Goal: Contribute content: Contribute content

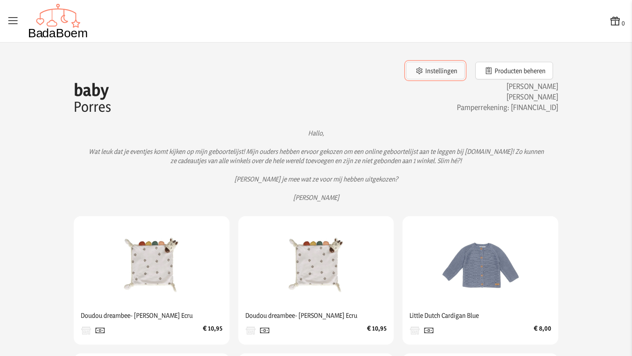
click at [445, 72] on button "Instellingen" at bounding box center [435, 71] width 59 height 18
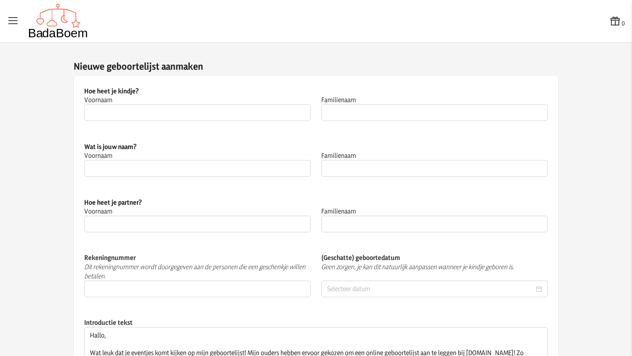
type input "baby"
type input "Porres"
type input "Renke"
type input "Peeters"
type input "Maxim"
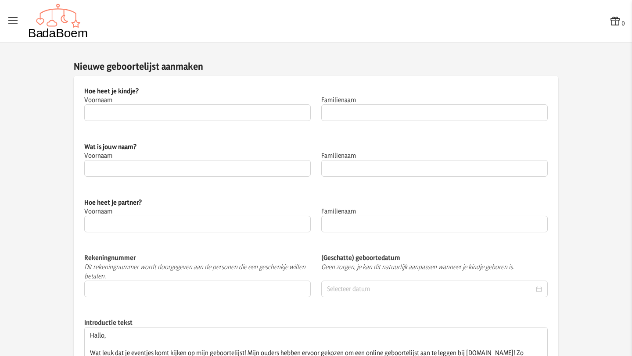
type input "Porres"
type input "[FINANCIAL_ID]"
type input "[DATE]"
type textarea "Hallo, Wat leuk dat je eventjes komt kijken op mijn geboortelijst! Mijn ouders …"
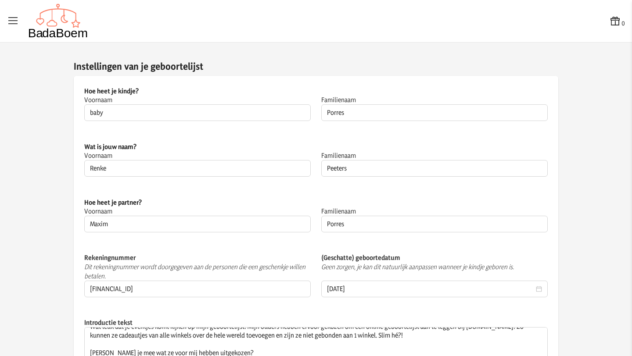
click at [13, 22] on icon at bounding box center [13, 21] width 12 height 12
click at [1, 1] on input "checkbox" at bounding box center [0, 0] width 1 height 1
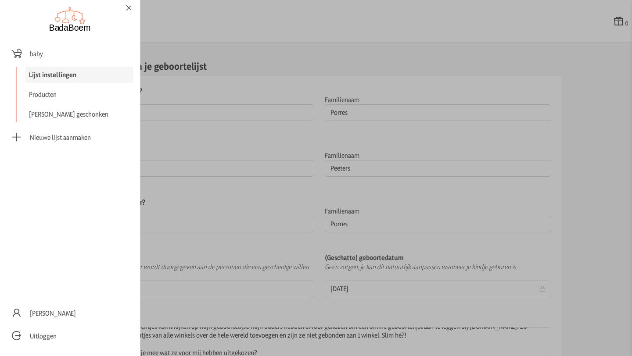
click at [129, 7] on icon at bounding box center [129, 8] width 8 height 6
click at [1, 1] on input "checkbox" at bounding box center [0, 0] width 1 height 1
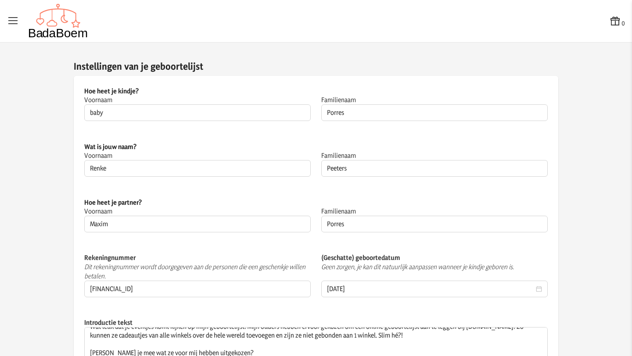
click at [247, 36] on div "0" at bounding box center [316, 21] width 618 height 35
click at [14, 23] on icon at bounding box center [13, 21] width 12 height 12
click at [1, 1] on input "checkbox" at bounding box center [0, 0] width 1 height 1
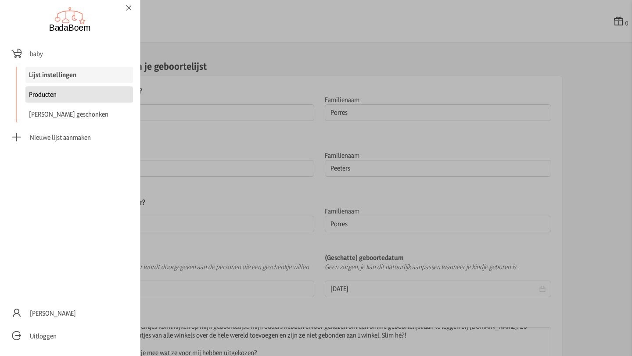
click at [46, 96] on link "Producten" at bounding box center [78, 94] width 107 height 16
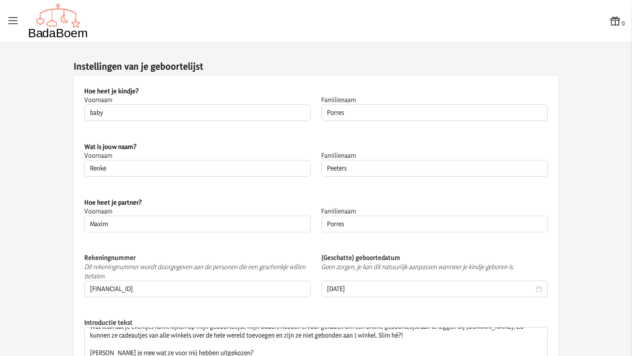
checkbox input "false"
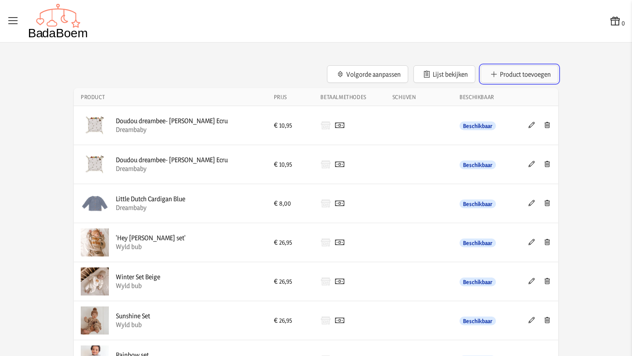
click at [505, 75] on button "Product toevoegen" at bounding box center [519, 74] width 78 height 18
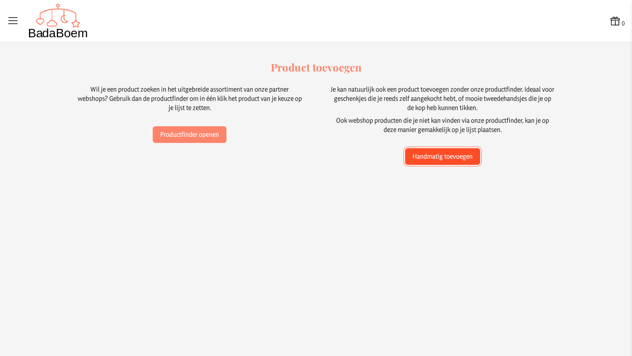
click at [460, 156] on button "Handmatig toevoegen" at bounding box center [442, 156] width 75 height 17
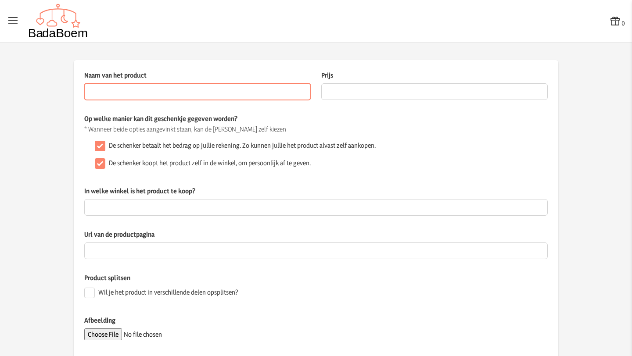
click at [124, 95] on input "Naam van het product" at bounding box center [197, 91] width 226 height 17
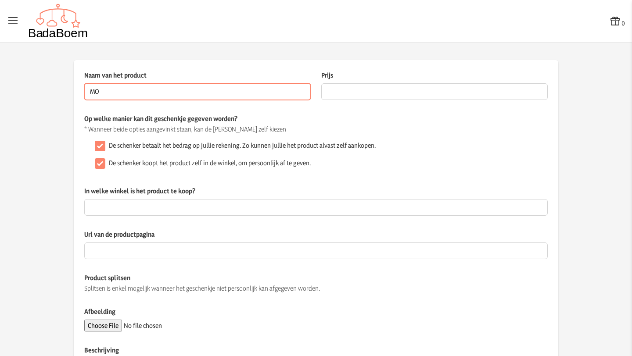
type input "M"
type input "Badspeelgoed"
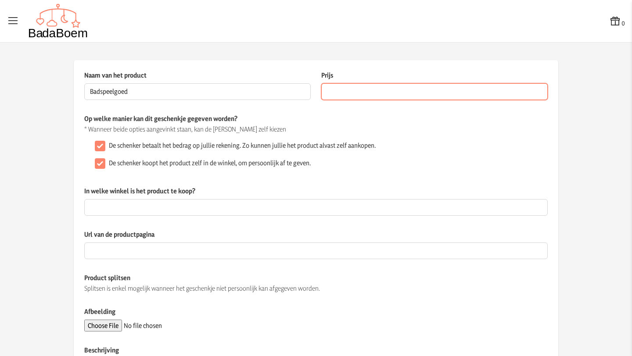
click at [365, 91] on input "Prijs" at bounding box center [434, 91] width 226 height 17
type input "17.95"
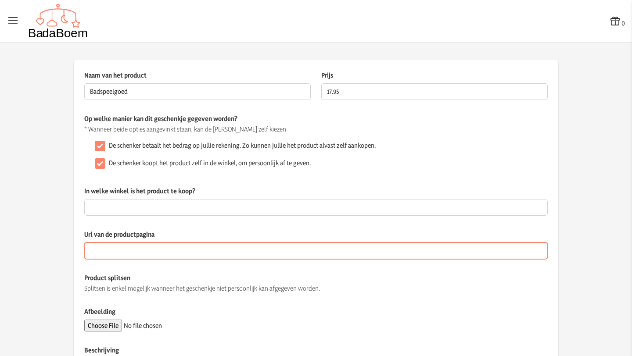
click at [138, 249] on input "Url van de productpagina" at bounding box center [315, 251] width 463 height 17
paste input "[URL][DOMAIN_NAME]"
type input "[URL][DOMAIN_NAME]"
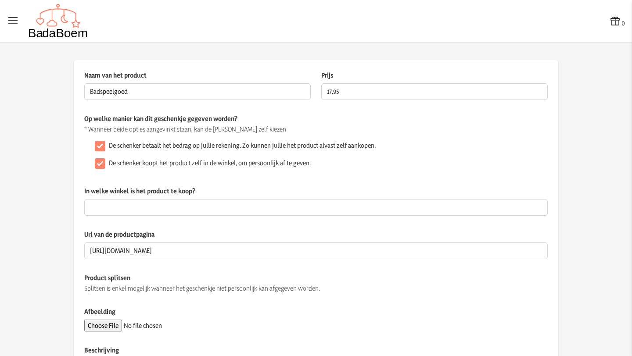
scroll to position [0, 0]
click at [361, 286] on div "Splitsen is enkel mogelijk wanneer het geschenkje niet persoonlijk kan afgegeve…" at bounding box center [315, 288] width 463 height 9
click at [189, 290] on div "Splitsen is enkel mogelijk wanneer het geschenkje niet persoonlijk kan afgegeve…" at bounding box center [315, 288] width 463 height 9
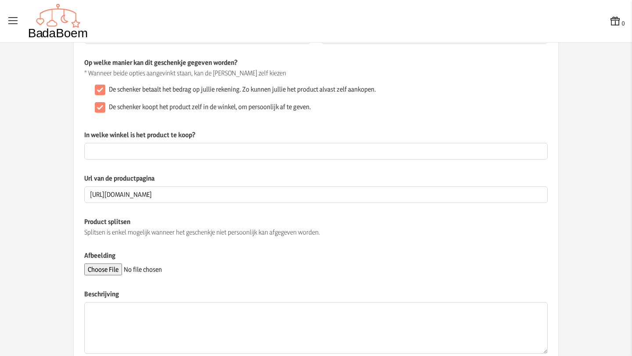
scroll to position [79, 0]
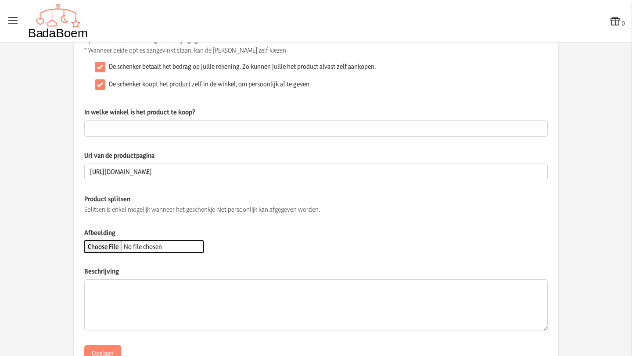
click at [119, 247] on input "Afbeelding" at bounding box center [143, 247] width 119 height 12
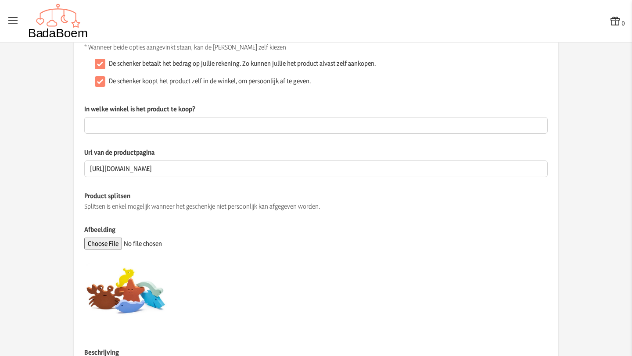
scroll to position [0, 0]
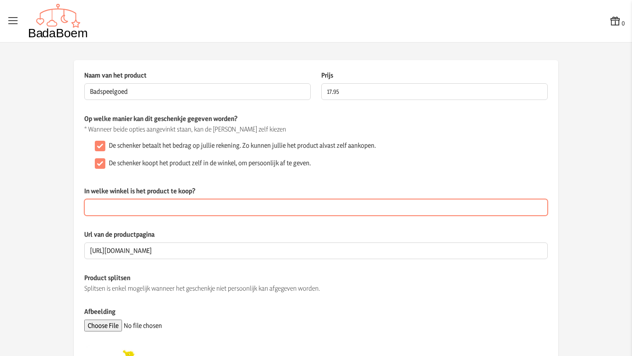
click at [169, 204] on input "In welke winkel is het product te koop?" at bounding box center [315, 207] width 463 height 17
type input "Dreambaby"
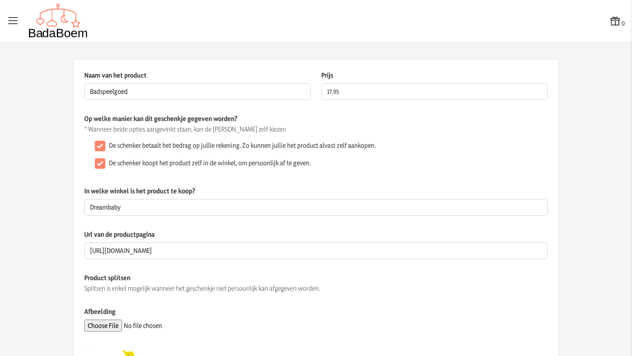
click at [42, 202] on app-product-detail "Naam van het product Badspeelgoed Dit veld is verplicht Prijs 17.95 De prijs va…" at bounding box center [316, 298] width 632 height 476
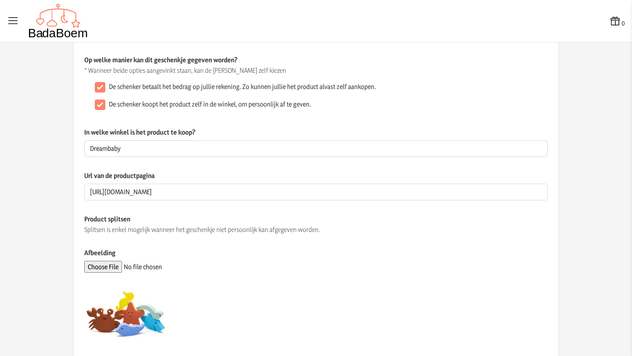
scroll to position [197, 0]
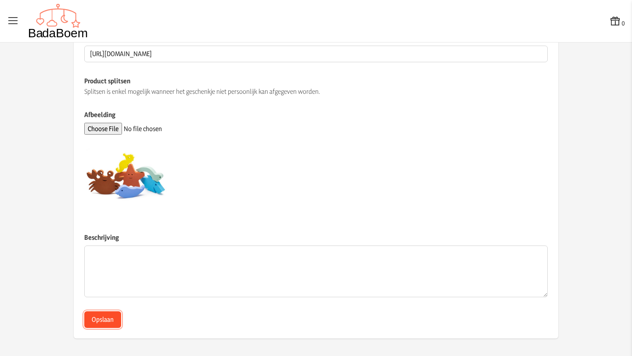
click at [104, 322] on button "Opslaan" at bounding box center [102, 319] width 37 height 17
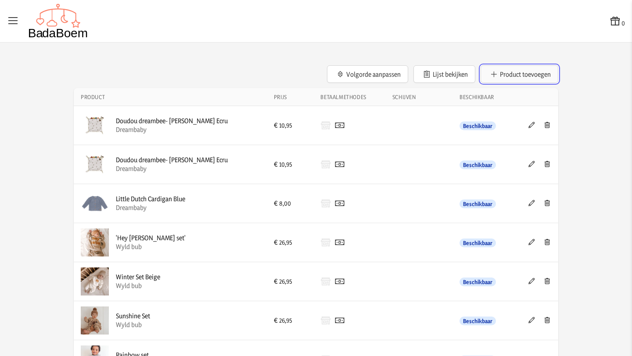
click at [512, 74] on button "Product toevoegen" at bounding box center [519, 74] width 78 height 18
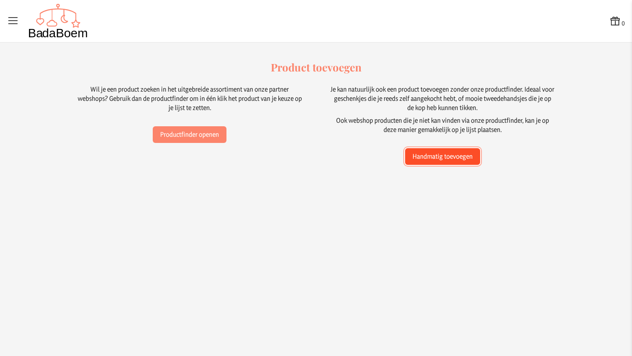
click at [456, 157] on button "Handmatig toevoegen" at bounding box center [442, 156] width 75 height 17
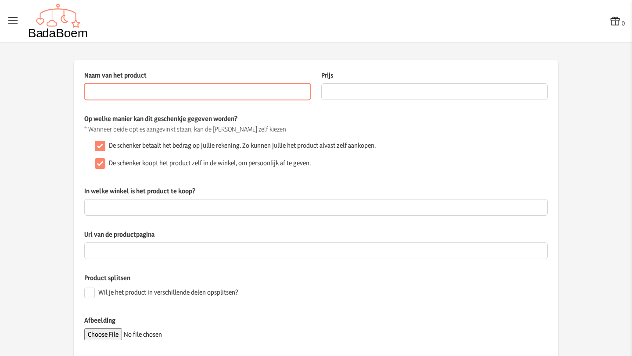
click at [149, 89] on input "Naam van het product" at bounding box center [197, 91] width 226 height 17
paste input "Béaba Doseerdoos voor poedermelk 4 compartimenten Cotton white/Terracotta"
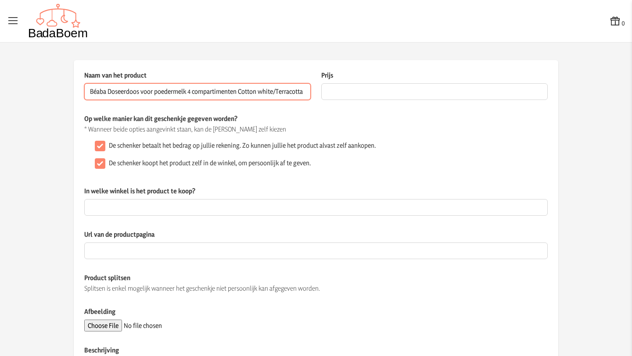
type input "Béaba Doseerdoos voor poedermelk 4 compartimenten Cotton white/Terracotta"
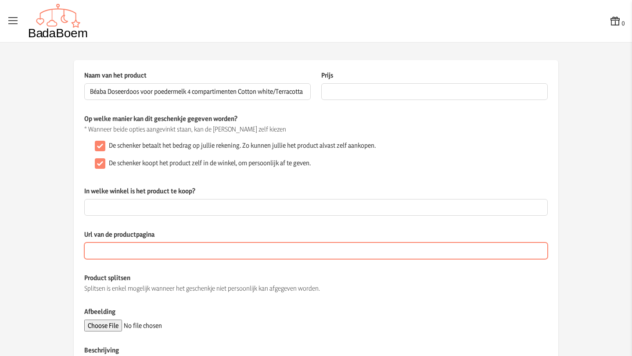
click at [144, 254] on input "Url van de productpagina" at bounding box center [315, 251] width 463 height 17
paste input "[URL][DOMAIN_NAME]"
type input "[URL][DOMAIN_NAME]"
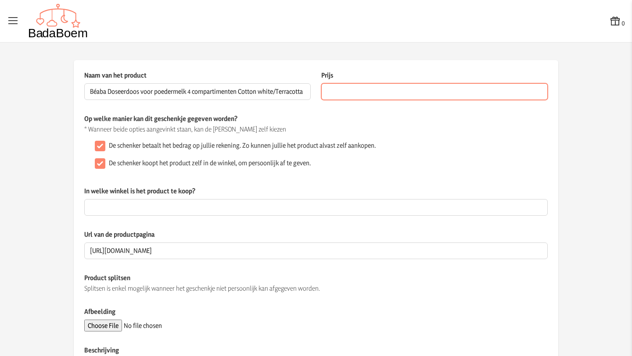
click at [368, 93] on input "Prijs" at bounding box center [434, 91] width 226 height 17
type input "9.95"
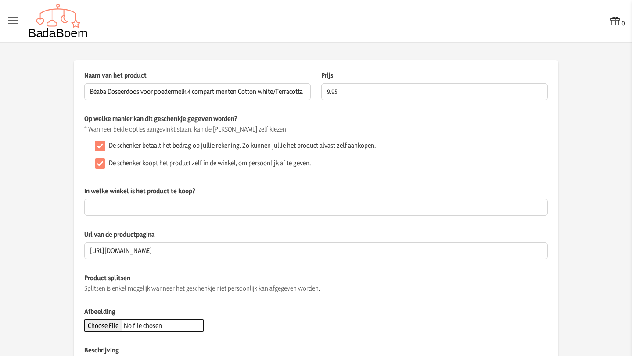
click at [115, 327] on input "Afbeelding" at bounding box center [143, 326] width 119 height 12
type input "C:\fakepath\doseerdozen.webp"
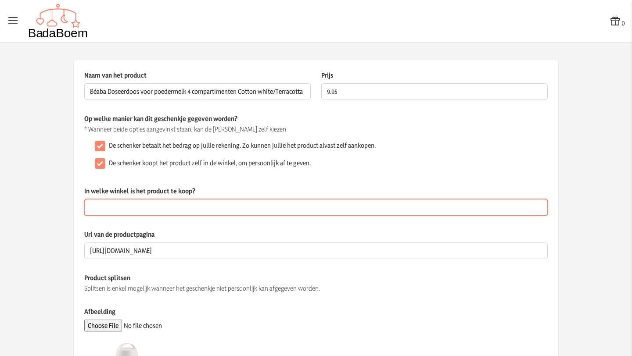
click at [182, 203] on input "In welke winkel is het product te koop?" at bounding box center [315, 207] width 463 height 17
type input "Dreambaby"
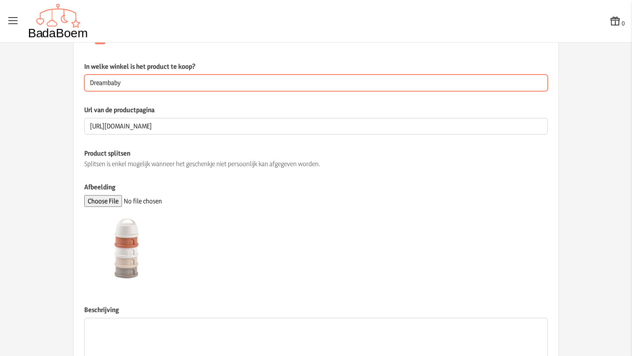
scroll to position [197, 0]
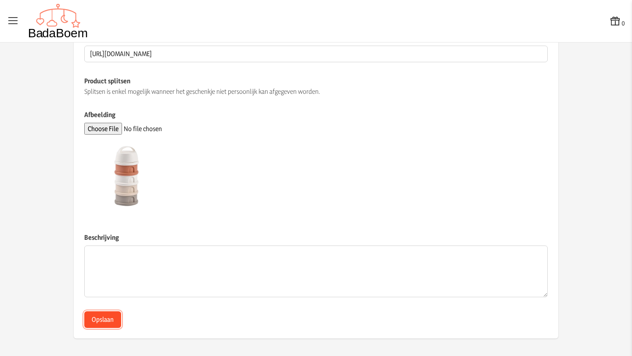
click at [104, 319] on button "Opslaan" at bounding box center [102, 319] width 37 height 17
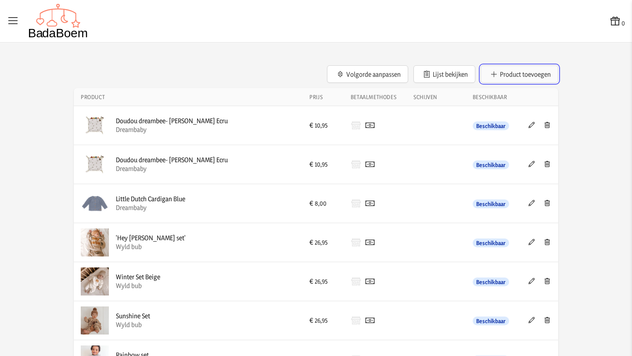
click at [512, 73] on button "Product toevoegen" at bounding box center [519, 74] width 78 height 18
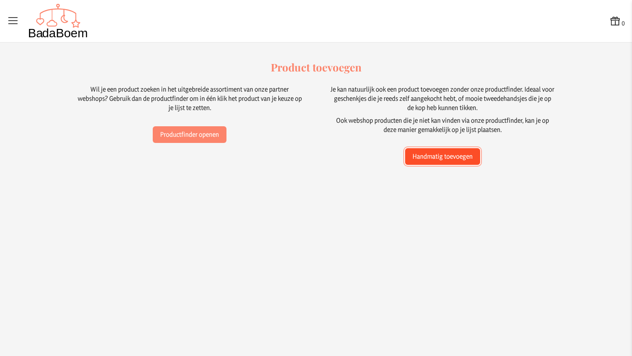
click at [453, 156] on button "Handmatig toevoegen" at bounding box center [442, 156] width 75 height 17
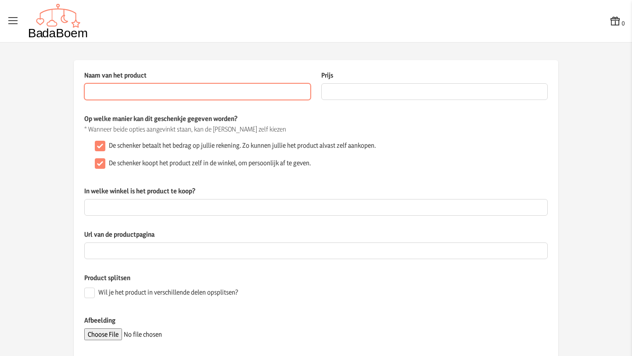
click at [179, 93] on input "Naam van het product" at bounding box center [197, 91] width 226 height 17
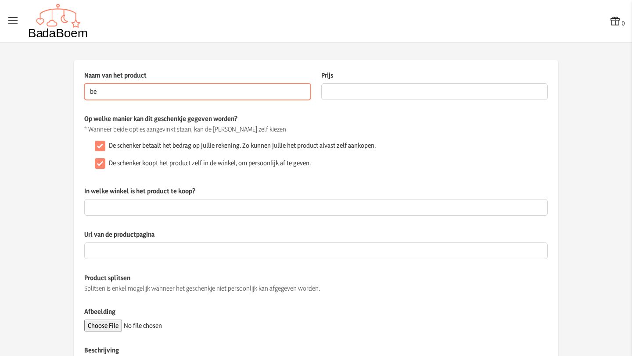
type input "b"
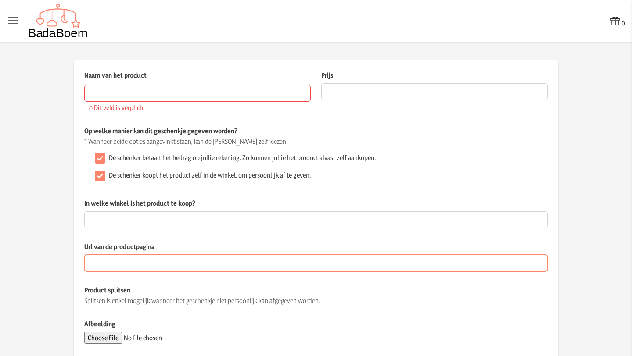
click at [111, 264] on input "Url van de productpagina" at bounding box center [315, 263] width 463 height 17
paste input "[URL][DOMAIN_NAME]"
click at [181, 263] on input "[URL][DOMAIN_NAME]" at bounding box center [315, 263] width 463 height 17
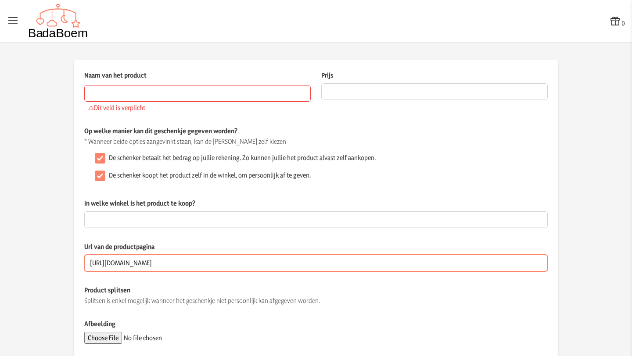
type input "[URL][DOMAIN_NAME]"
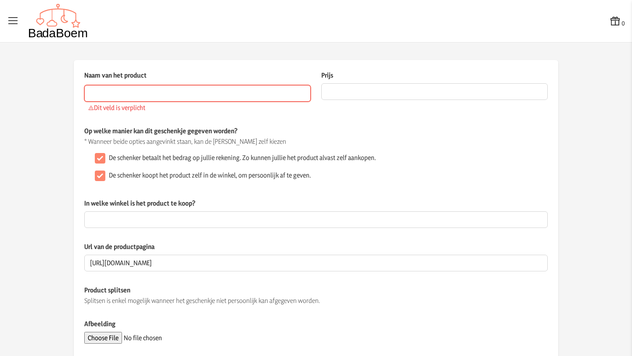
click at [144, 96] on input "Naam van het product" at bounding box center [197, 93] width 226 height 17
paste input "Béaba Doseerdoos voor poedermelk 4 compartimenten Cotton white/Terracotta"
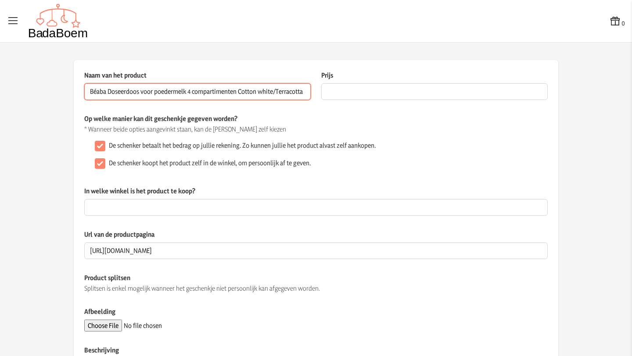
type input "Béaba Doseerdoos voor poedermelk 4 compartimenten Cotton white/Terracotta"
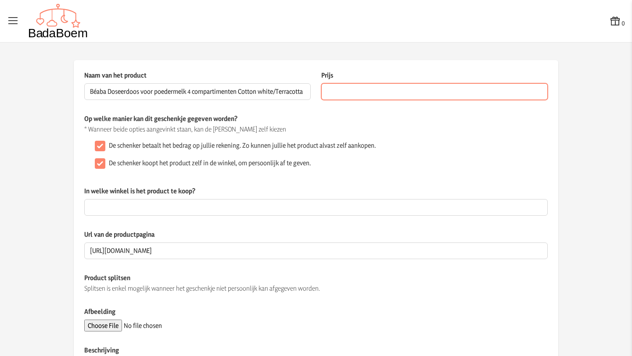
click at [358, 92] on input "Prijs" at bounding box center [434, 91] width 226 height 17
click at [374, 97] on input "Prijs" at bounding box center [434, 91] width 226 height 17
type input "9.95"
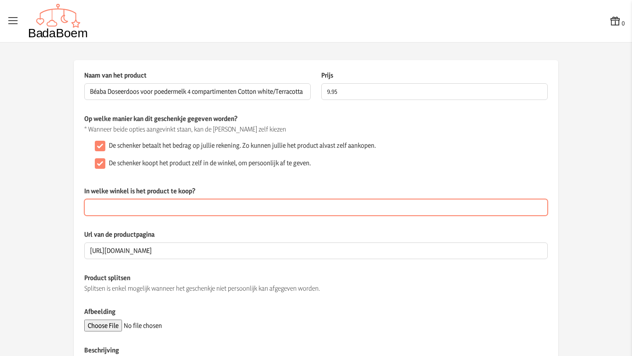
click at [132, 206] on input "In welke winkel is het product te koop?" at bounding box center [315, 207] width 463 height 17
type input "Dreambaby"
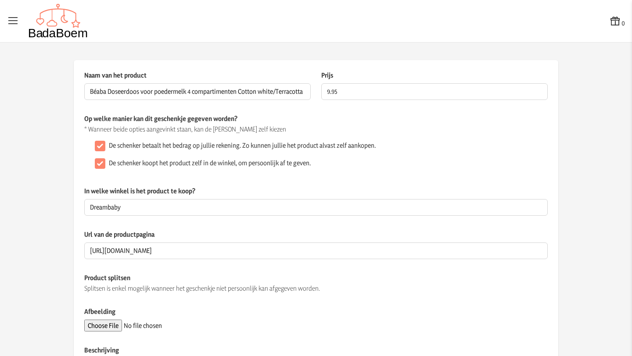
click at [39, 208] on app-product-detail "Naam van het product Béaba Doseerdoos voor poedermelk 4 compartimenten Cotton w…" at bounding box center [316, 255] width 632 height 391
click at [108, 327] on input "Afbeelding" at bounding box center [143, 326] width 119 height 12
type input "C:\fakepath\doseerdozen.webp"
click at [278, 134] on div "Op welke manier kan dit geschenkje gegeven worden? * Wanneer beide opties aange…" at bounding box center [315, 150] width 463 height 72
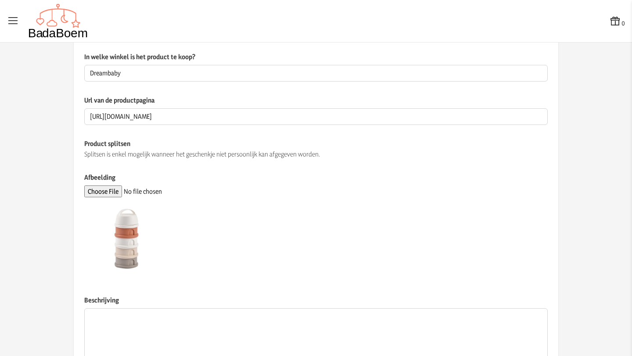
scroll to position [197, 0]
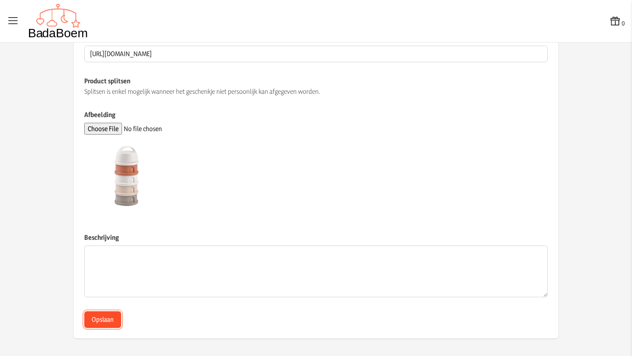
click at [92, 319] on button "Opslaan" at bounding box center [102, 319] width 37 height 17
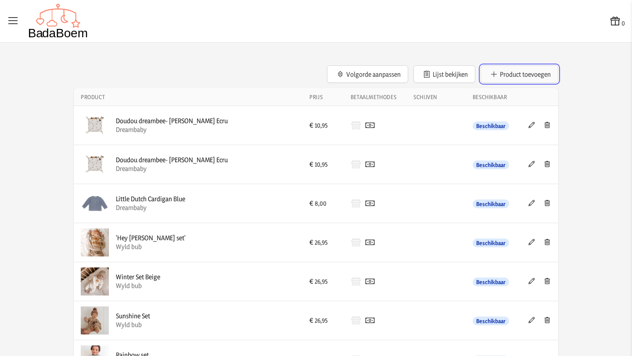
click at [519, 75] on button "Product toevoegen" at bounding box center [519, 74] width 78 height 18
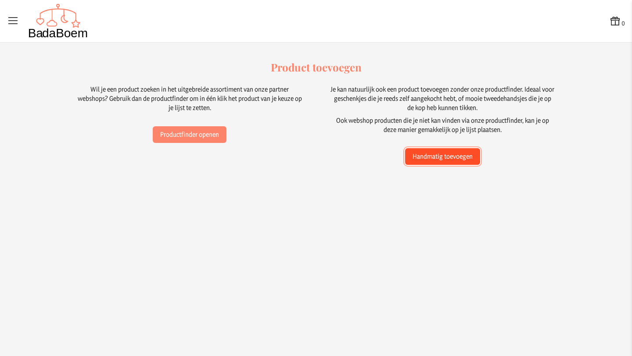
click at [432, 157] on button "Handmatig toevoegen" at bounding box center [442, 156] width 75 height 17
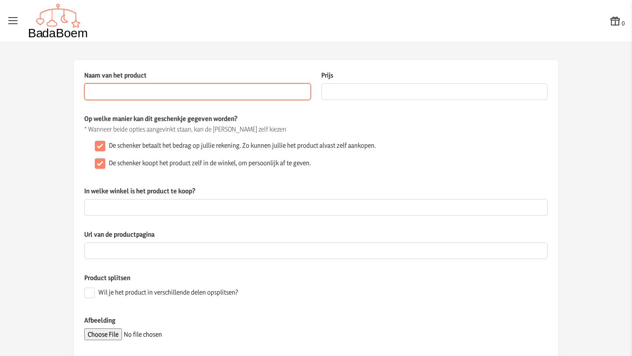
click at [148, 94] on input "Naam van het product" at bounding box center [197, 91] width 226 height 17
paste input "bygge 12-Delige Starterset "FARVESPIL""
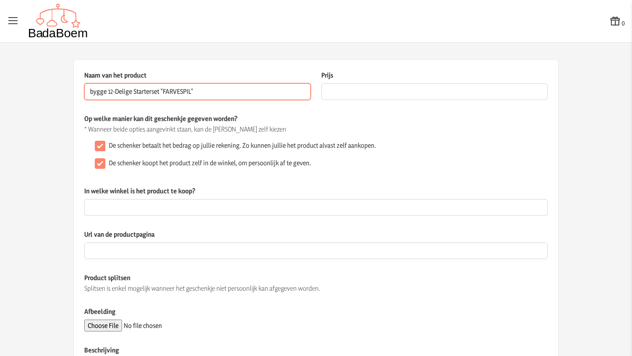
type input "bygge 12-Delige Starterset "FARVESPIL""
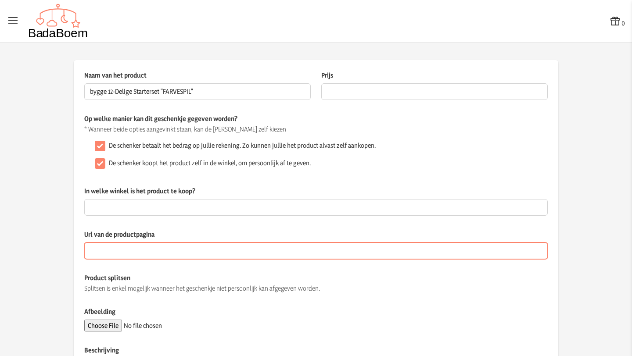
click at [131, 250] on input "Url van de productpagina" at bounding box center [315, 251] width 463 height 17
paste input "[URL][DOMAIN_NAME]"
type input "[URL][DOMAIN_NAME]"
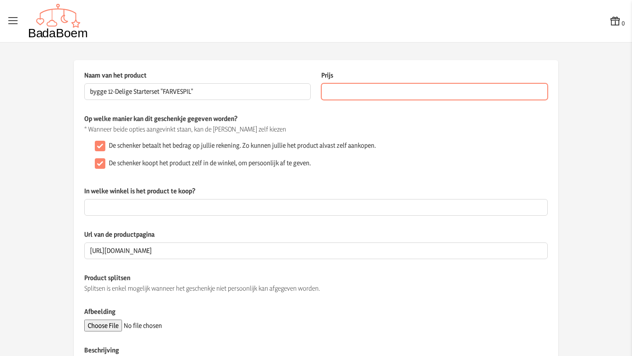
click at [385, 90] on input "Prijs" at bounding box center [434, 91] width 226 height 17
type input "159"
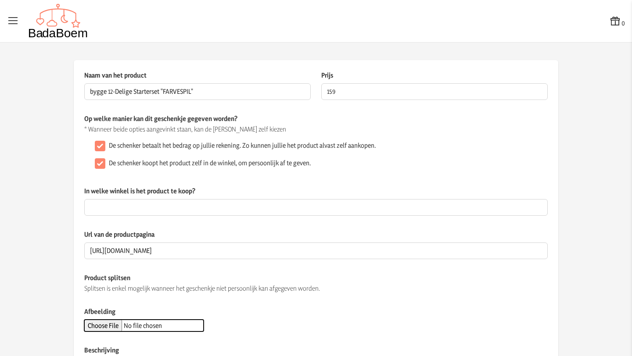
click at [102, 323] on input "Afbeelding" at bounding box center [143, 326] width 119 height 12
type input "C:\fakepath\bygge_12_teiliges_Starterset_Farvespil_1-1_1_600x600.webp"
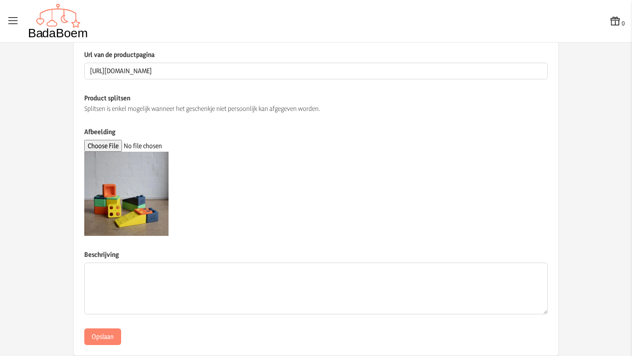
scroll to position [181, 0]
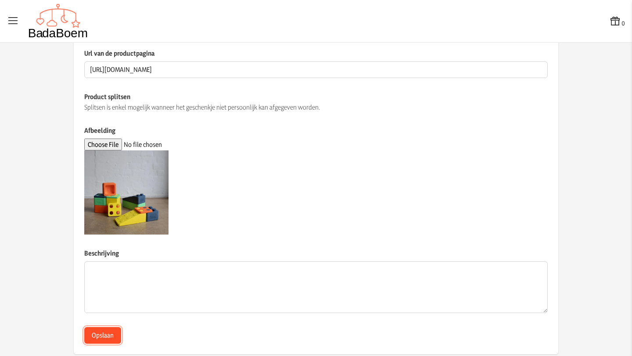
click at [100, 334] on button "Opslaan" at bounding box center [102, 335] width 37 height 17
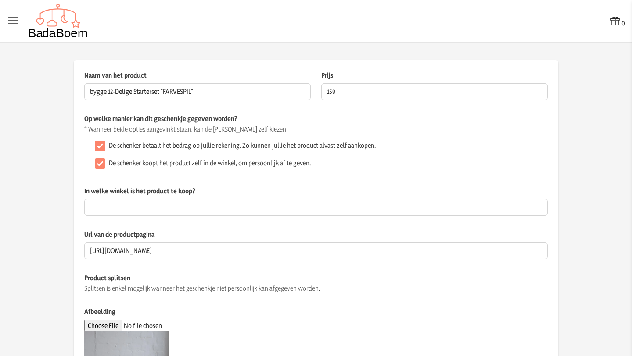
scroll to position [0, 0]
click at [96, 165] on input "De schenker koopt het product zelf in de winkel, om persoonlijk af te geven." at bounding box center [100, 163] width 11 height 11
checkbox input "false"
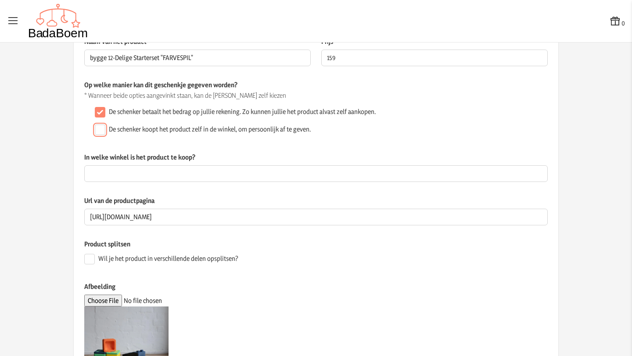
scroll to position [33, 0]
click at [87, 261] on input "Wil je het product in verschillende delen opsplitsen?" at bounding box center [89, 259] width 11 height 11
checkbox input "true"
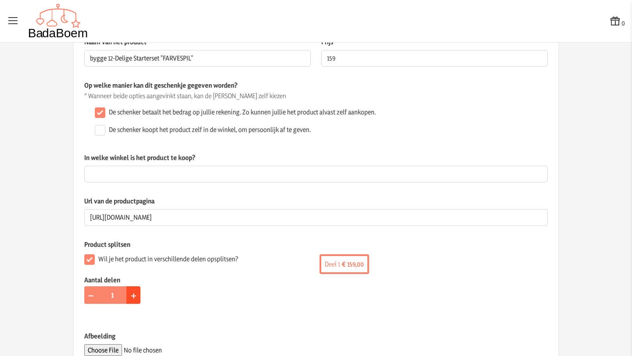
click at [131, 296] on span "+" at bounding box center [134, 295] width 6 height 14
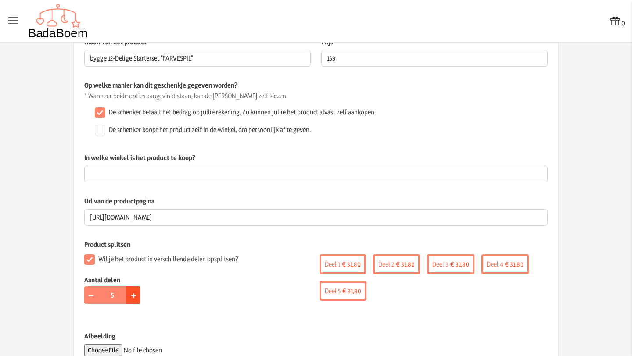
click at [131, 296] on span "+" at bounding box center [134, 295] width 6 height 14
click at [88, 299] on span "−" at bounding box center [91, 295] width 7 height 14
type input "5"
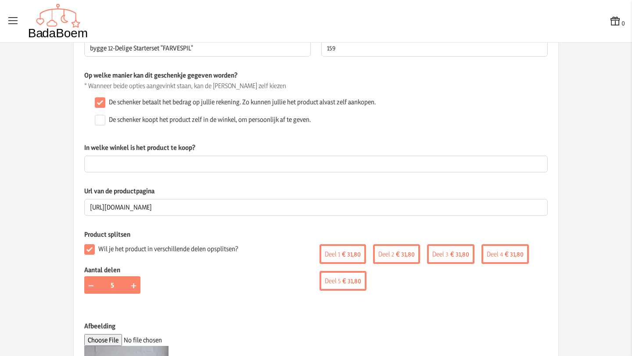
scroll to position [255, 0]
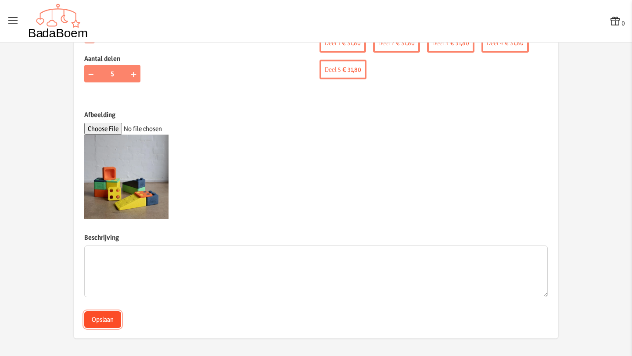
click at [104, 322] on button "Opslaan" at bounding box center [102, 319] width 37 height 17
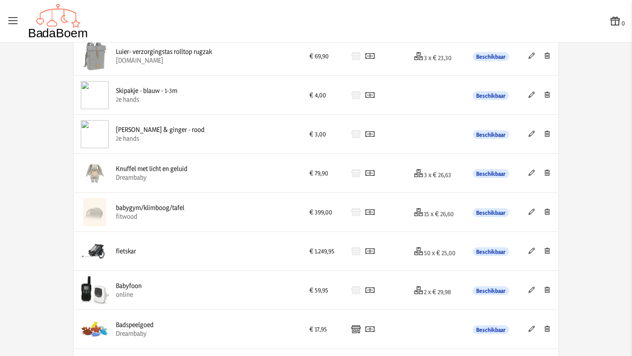
scroll to position [612, 0]
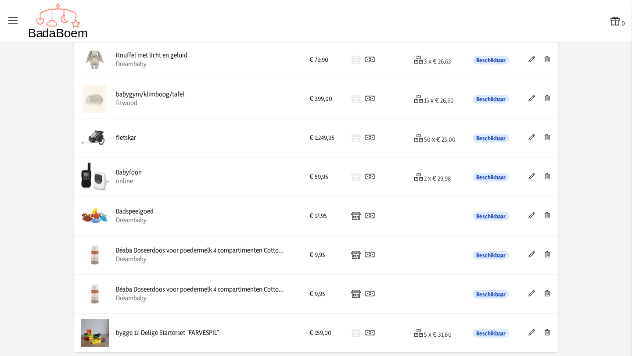
click at [95, 337] on img at bounding box center [95, 333] width 28 height 28
click at [530, 336] on icon at bounding box center [531, 332] width 8 height 6
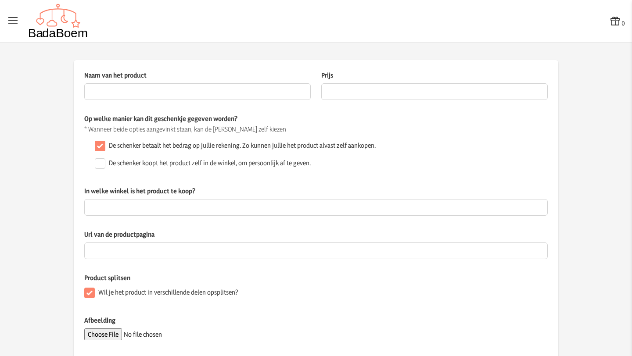
type input "bygge 12-Delige Starterset "FARVESPIL""
type input "159"
checkbox input "false"
type input "[URL][DOMAIN_NAME]"
checkbox input "true"
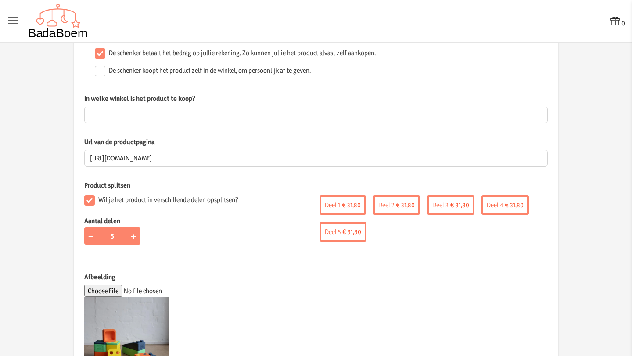
scroll to position [170, 0]
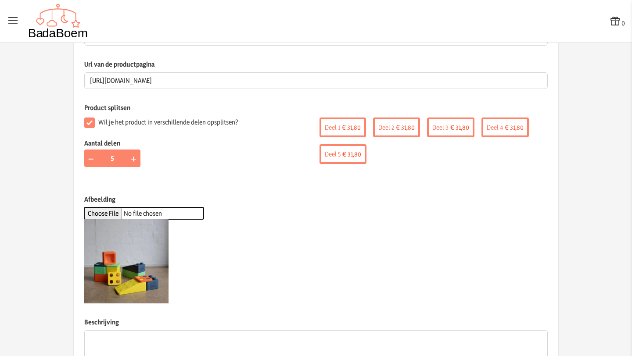
click at [118, 212] on input "Afbeelding" at bounding box center [143, 214] width 119 height 12
type input "C:\fakepath\bygge_12_teiliges_Starterset_Farvespil_Edda_600x600.webp"
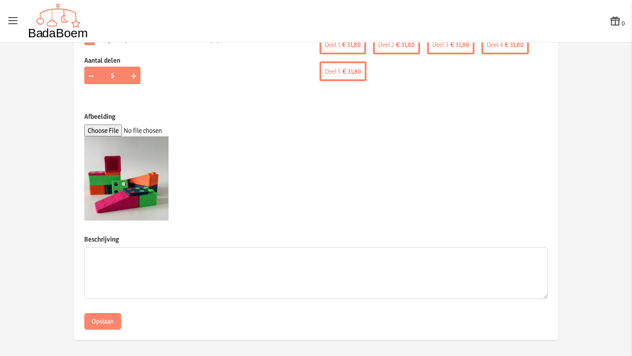
scroll to position [255, 0]
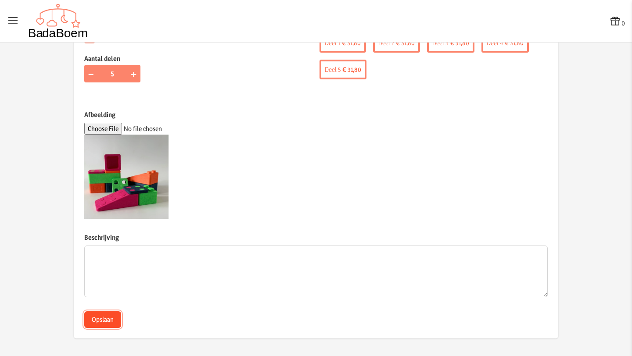
click at [97, 320] on button "Opslaan" at bounding box center [102, 319] width 37 height 17
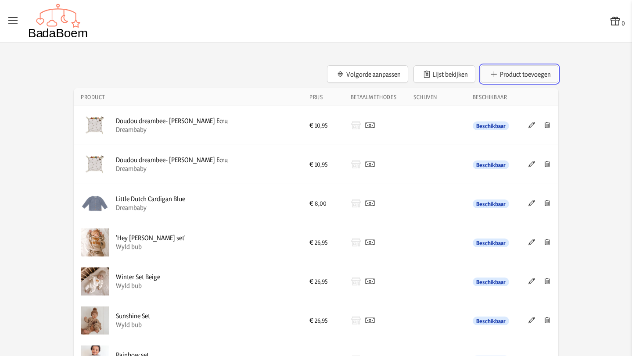
click at [511, 77] on button "Product toevoegen" at bounding box center [519, 74] width 78 height 18
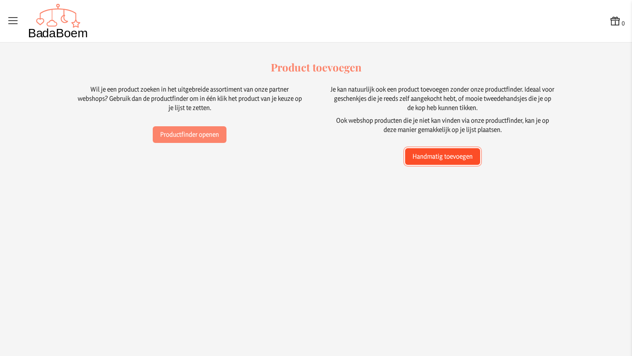
click at [458, 158] on button "Handmatig toevoegen" at bounding box center [442, 156] width 75 height 17
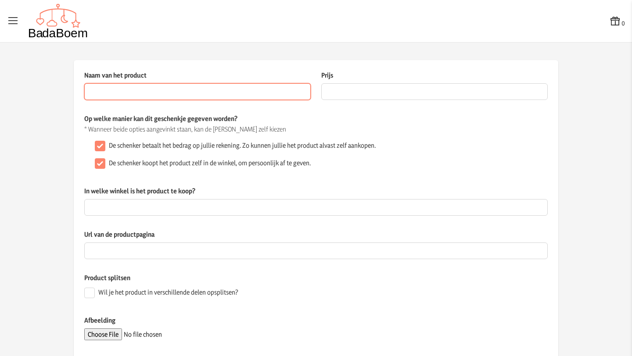
click at [185, 97] on input "Naam van het product" at bounding box center [197, 91] width 226 height 17
paste input "[URL][DOMAIN_NAME]"
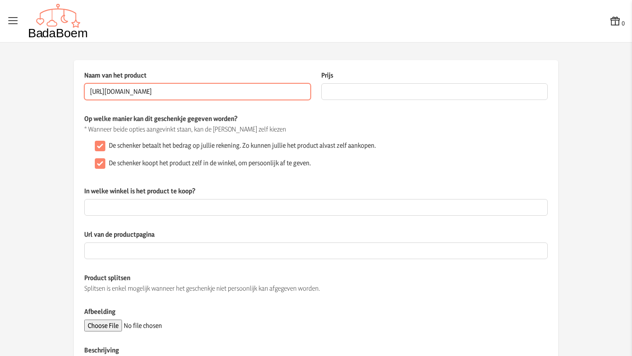
scroll to position [0, 72]
type input "[URL][DOMAIN_NAME]"
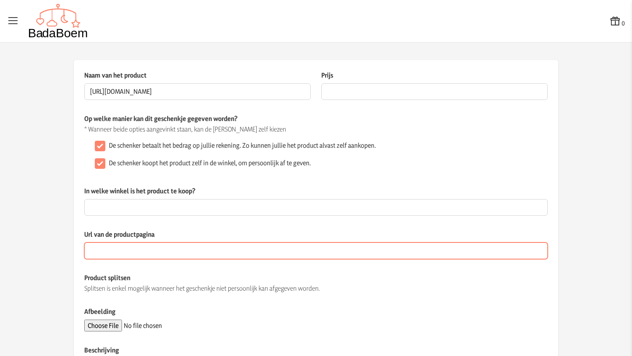
scroll to position [0, 0]
click at [143, 249] on input "Url van de productpagina" at bounding box center [315, 251] width 463 height 17
paste input "[URL][DOMAIN_NAME]"
type input "[URL][DOMAIN_NAME]"
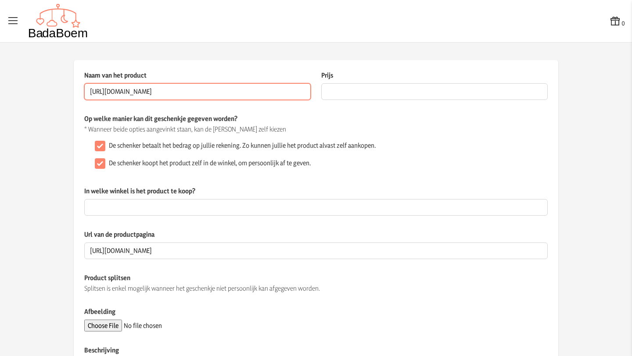
scroll to position [0, 72]
drag, startPoint x: 84, startPoint y: 93, endPoint x: 328, endPoint y: 110, distance: 244.5
click at [328, 110] on div "Naam van het product [URL][DOMAIN_NAME] Dit veld is verplicht Prijs De prijs va…" at bounding box center [315, 92] width 463 height 43
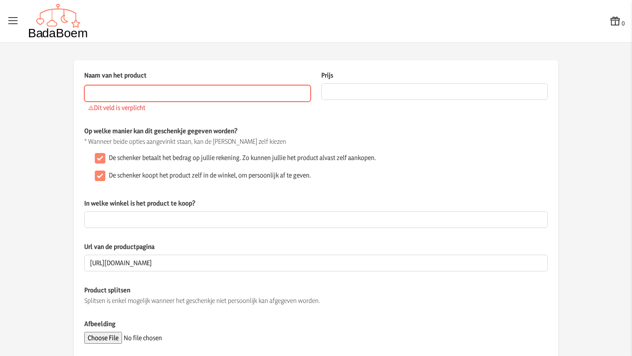
paste input "Alpine Oorbeschermers Muffy Baby Green"
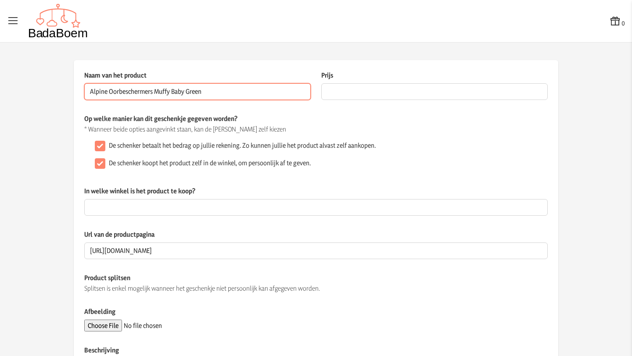
type input "Alpine Oorbeschermers Muffy Baby Green"
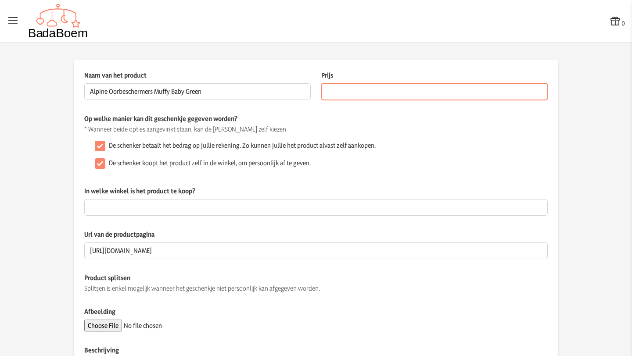
click at [394, 91] on input "Prijs" at bounding box center [434, 91] width 226 height 17
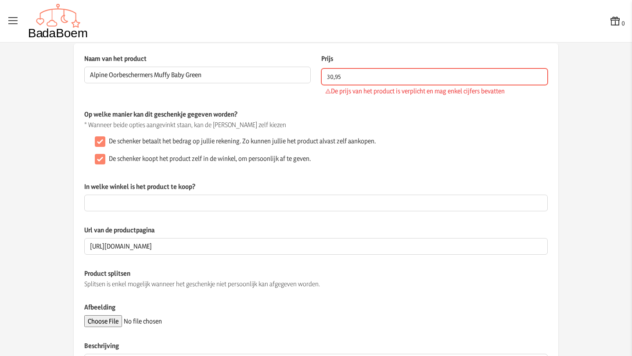
scroll to position [125, 0]
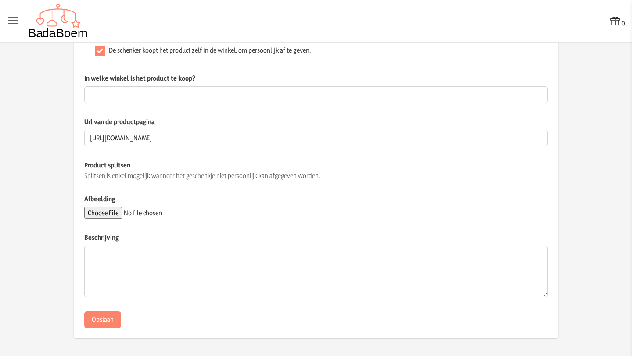
type input "30,95"
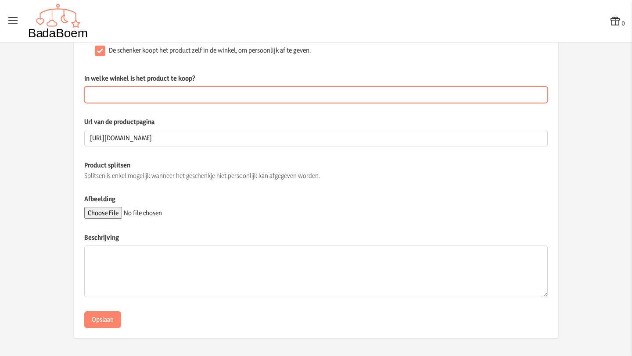
click at [145, 97] on input "In welke winkel is het product te koop?" at bounding box center [315, 94] width 463 height 17
type input "Dreambaby"
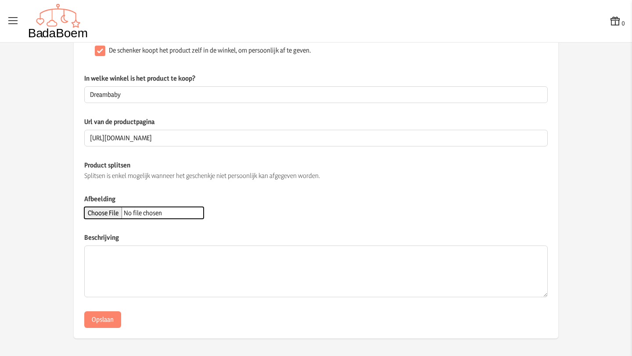
click at [123, 214] on input "Afbeelding" at bounding box center [143, 213] width 119 height 12
click at [116, 215] on input "Afbeelding" at bounding box center [143, 213] width 119 height 12
type input "C:\fakepath\oorbescherming.webp"
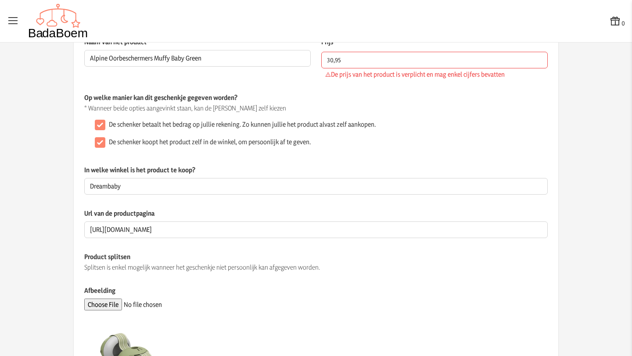
scroll to position [0, 0]
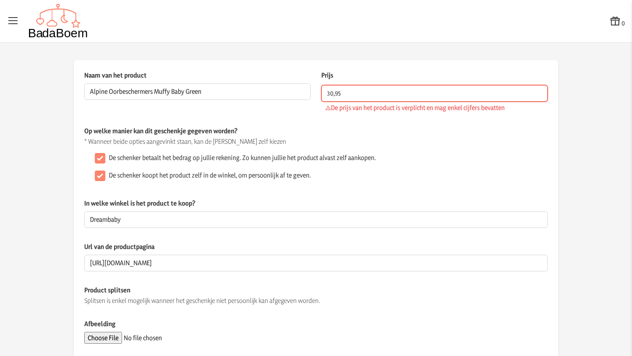
click at [331, 93] on input "30,95" at bounding box center [434, 93] width 226 height 17
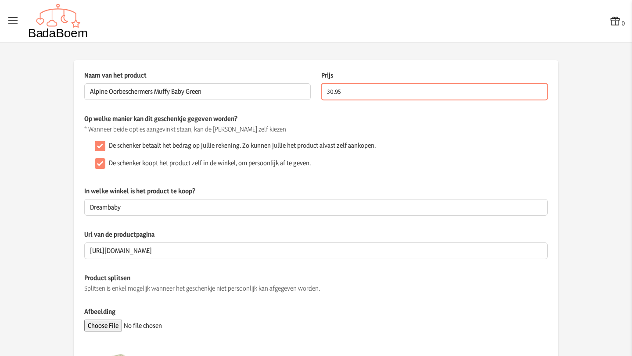
type input "30.95"
click at [337, 163] on div "De schenker koopt het product zelf in de winkel, om persoonlijk af te geven." at bounding box center [319, 164] width 456 height 18
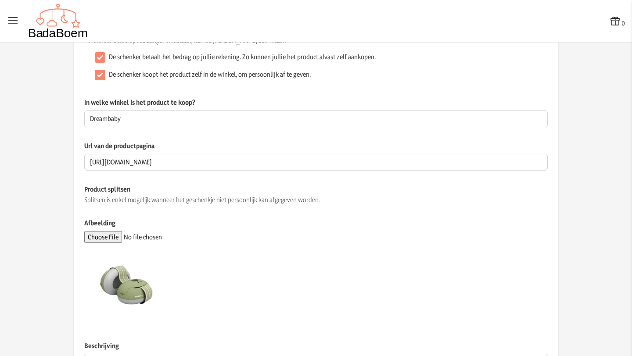
scroll to position [197, 0]
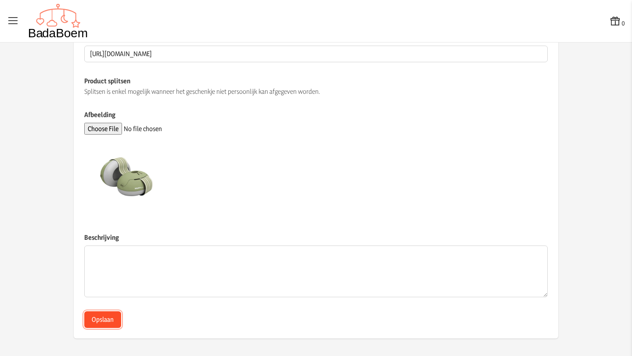
click at [100, 320] on button "Opslaan" at bounding box center [102, 319] width 37 height 17
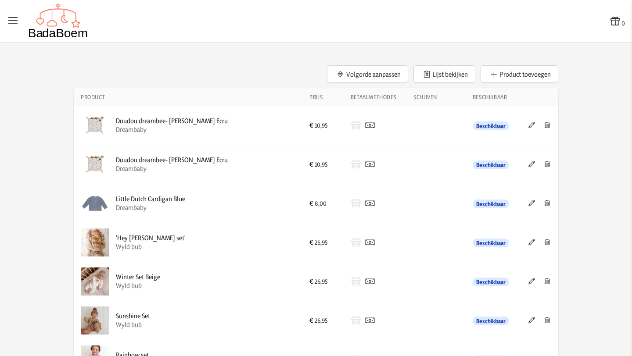
click at [535, 31] on div "0" at bounding box center [316, 21] width 618 height 35
click at [512, 75] on button "Product toevoegen" at bounding box center [519, 74] width 78 height 18
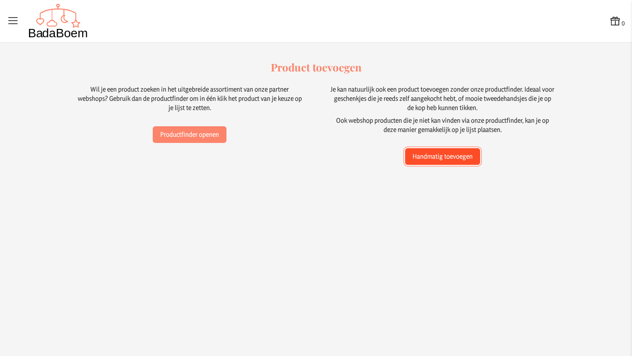
click at [433, 158] on button "Handmatig toevoegen" at bounding box center [442, 156] width 75 height 17
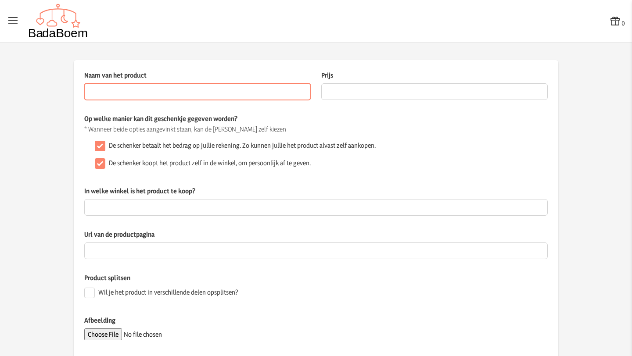
click at [148, 92] on input "Naam van het product" at bounding box center [197, 91] width 226 height 17
paste input "THULE Fietsstoeltje Nexxt 2 Mini"
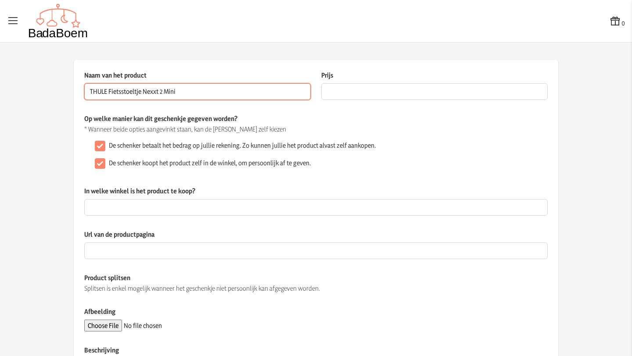
type input "THULE Fietsstoeltje Nexxt 2 Mini"
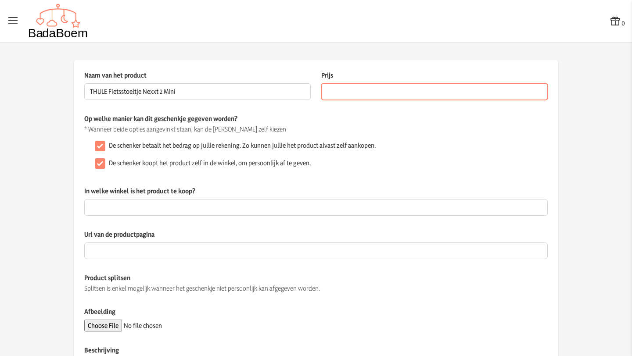
click at [369, 93] on input "Prijs" at bounding box center [434, 91] width 226 height 17
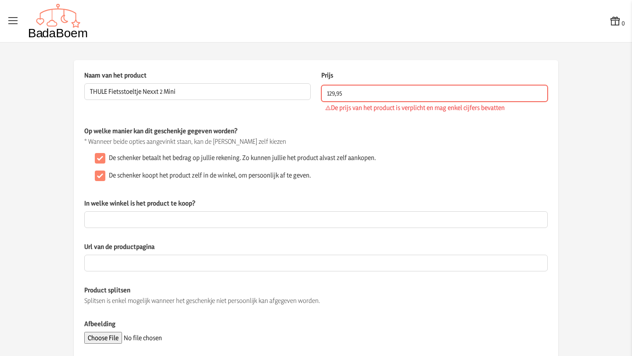
click at [334, 93] on input "129,95" at bounding box center [434, 93] width 226 height 17
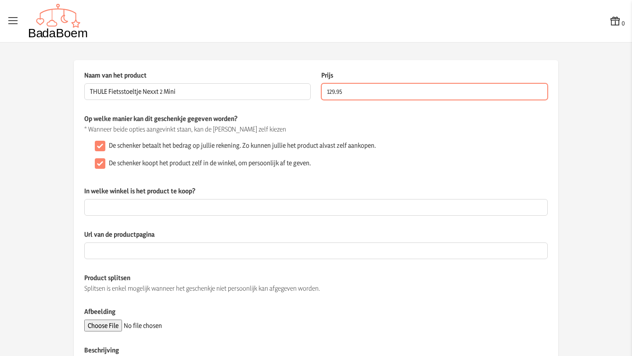
type input "129.95"
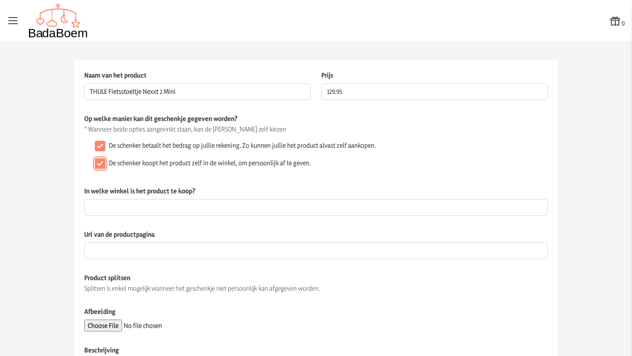
click at [98, 165] on input "De schenker koopt het product zelf in de winkel, om persoonlijk af te geven." at bounding box center [100, 163] width 11 height 11
checkbox input "false"
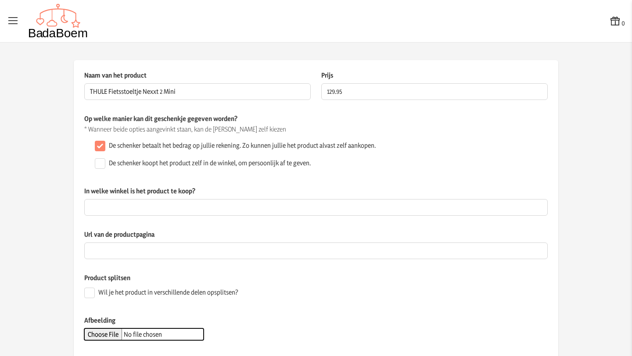
click at [108, 334] on input "Afbeelding" at bounding box center [143, 335] width 119 height 12
type input "C:\fakepath\Thule Yepp Nexxt 2 Mini - Front Mount - Grey 3.jpg"
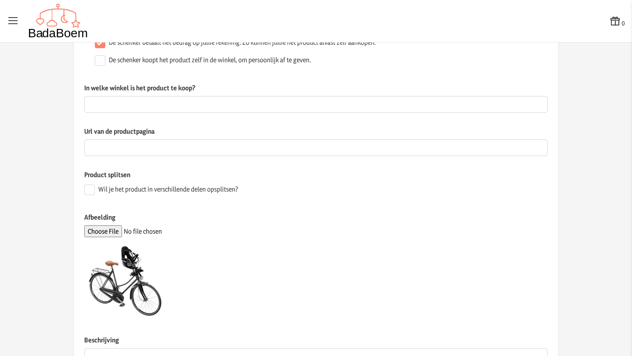
scroll to position [206, 0]
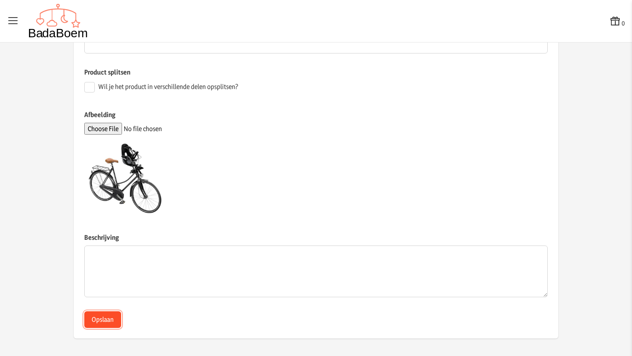
click at [103, 319] on button "Opslaan" at bounding box center [102, 319] width 37 height 17
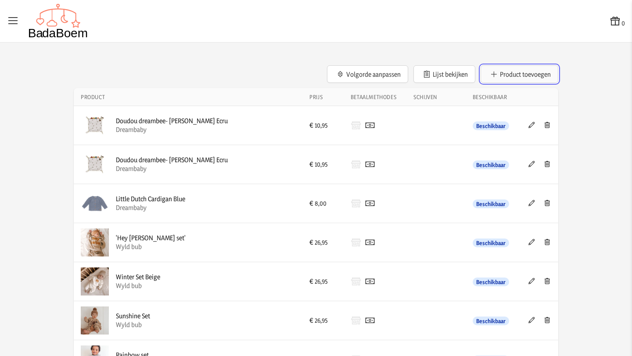
click at [508, 71] on button "Product toevoegen" at bounding box center [519, 74] width 78 height 18
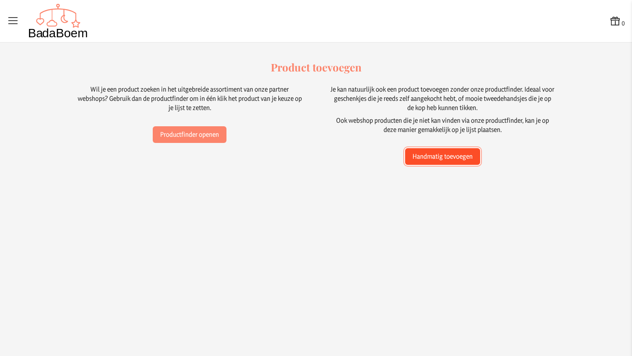
click at [447, 157] on button "Handmatig toevoegen" at bounding box center [442, 156] width 75 height 17
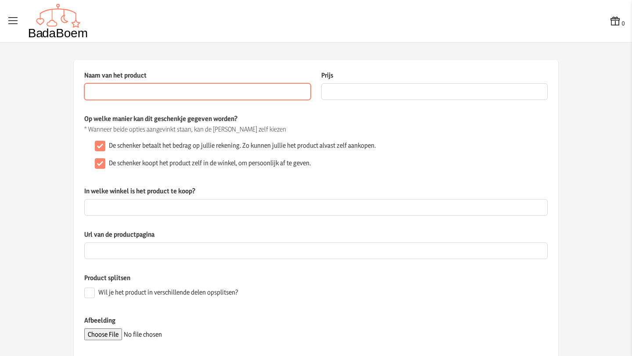
click at [169, 89] on input "Naam van het product" at bounding box center [197, 91] width 226 height 17
paste input "THULE Fietsstoeltje Nexxt 2"
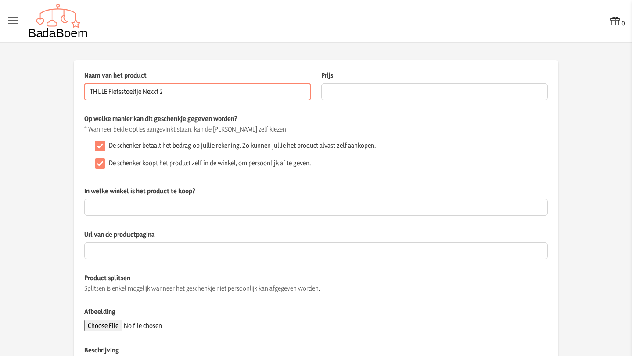
type input "THULE Fietsstoeltje Nexxt 2"
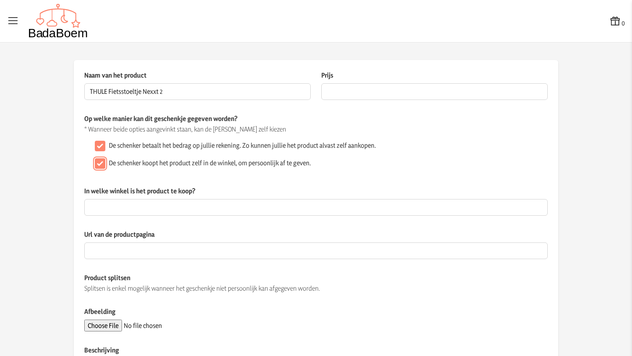
click at [99, 162] on input "De schenker koopt het product zelf in de winkel, om persoonlijk af te geven." at bounding box center [100, 163] width 11 height 11
checkbox input "false"
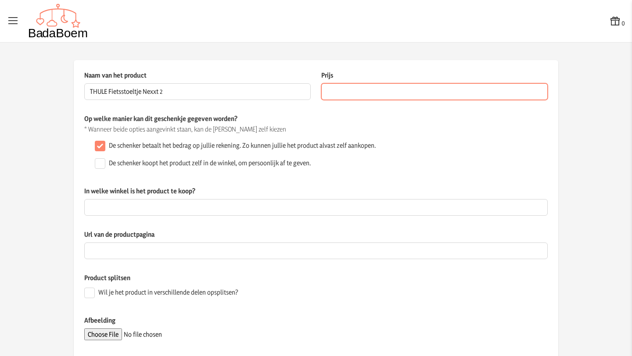
click at [348, 90] on input "Prijs" at bounding box center [434, 91] width 226 height 17
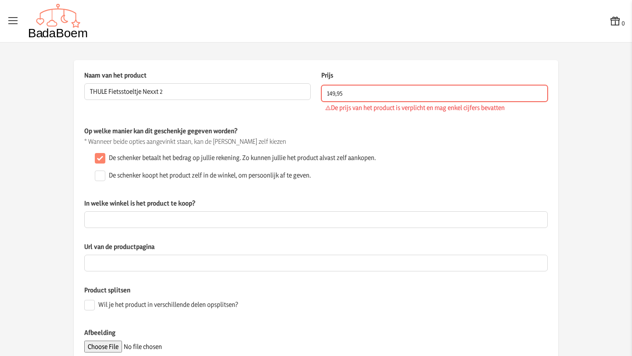
drag, startPoint x: 336, startPoint y: 94, endPoint x: 342, endPoint y: 91, distance: 7.1
click at [336, 93] on input "149,95" at bounding box center [434, 93] width 226 height 17
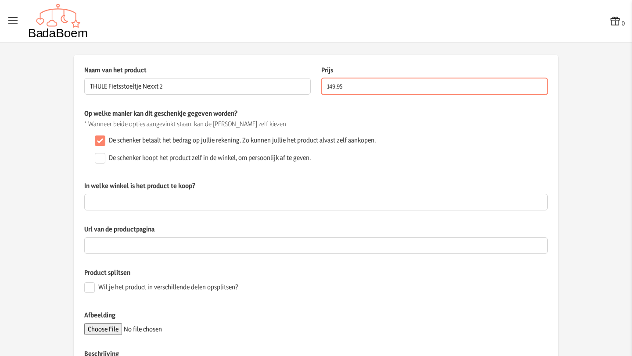
scroll to position [12, 0]
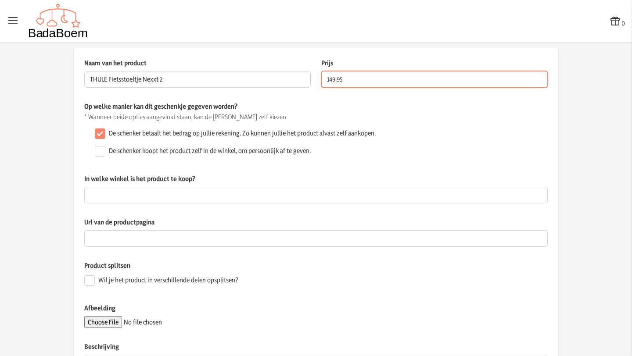
type input "149.95"
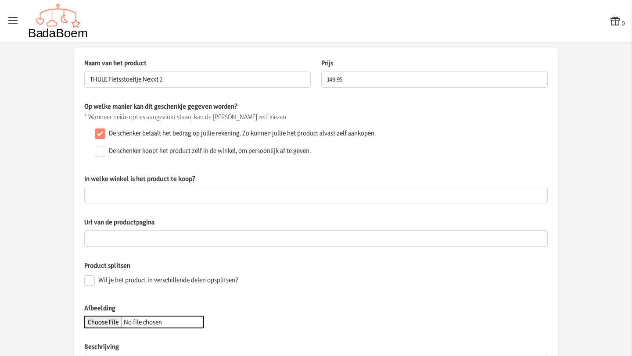
click at [114, 323] on input "Afbeelding" at bounding box center [143, 322] width 119 height 12
type input "C:\fakepath\Thule Yepp Nexxt 2 Maxi - Rack Mount - Grey 4.jpg"
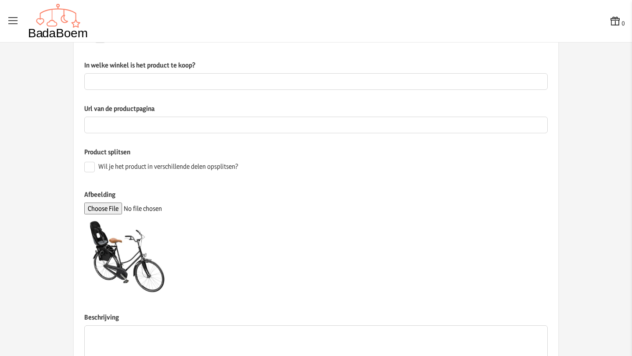
scroll to position [206, 0]
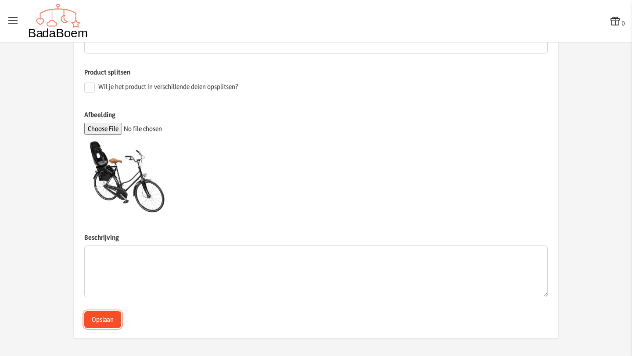
click at [104, 320] on button "Opslaan" at bounding box center [102, 319] width 37 height 17
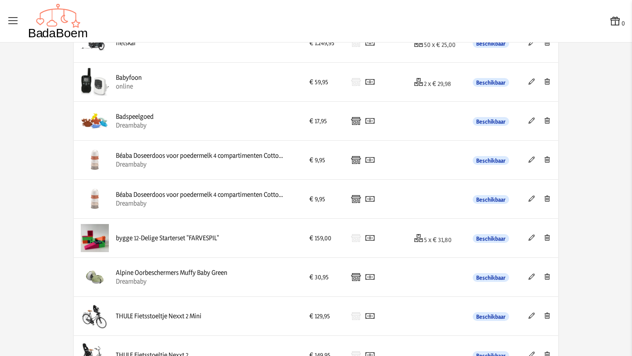
scroll to position [730, 0]
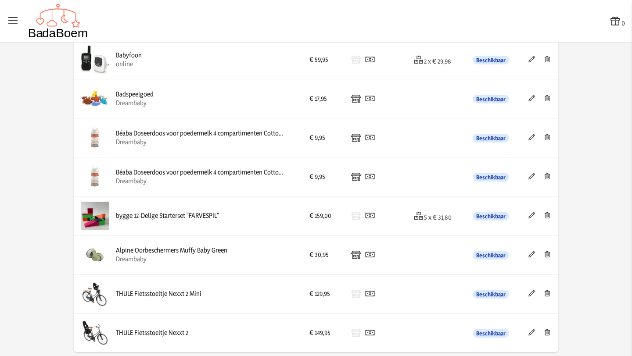
click at [528, 291] on icon at bounding box center [531, 293] width 8 height 6
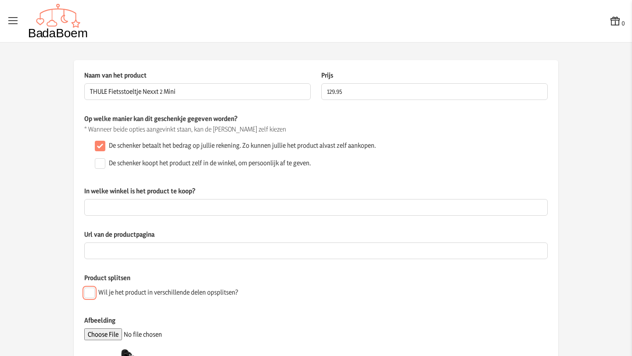
click at [87, 296] on input "Wil je het product in verschillende delen opsplitsen?" at bounding box center [89, 293] width 11 height 11
checkbox input "true"
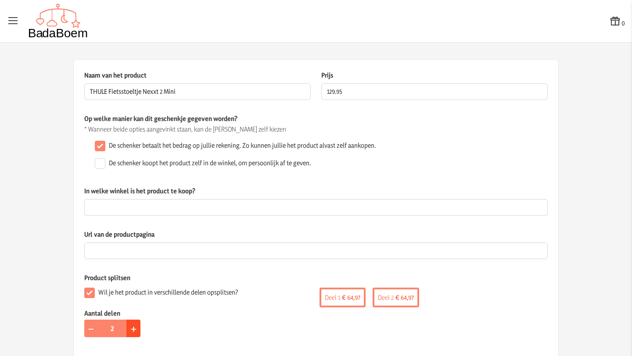
click at [131, 330] on span "+" at bounding box center [134, 329] width 6 height 14
click at [132, 330] on span "+" at bounding box center [134, 329] width 6 height 14
type input "5"
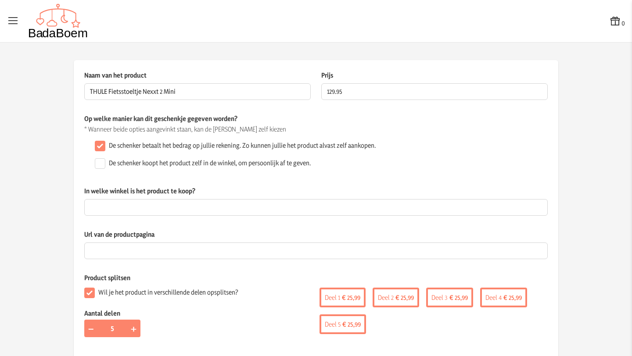
click at [222, 316] on div "Aantal delen − 5 +" at bounding box center [200, 318] width 232 height 18
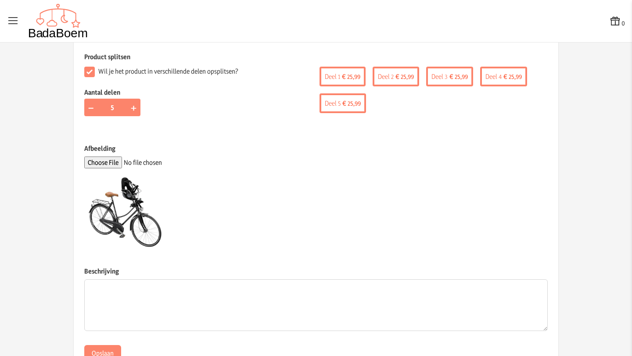
scroll to position [255, 0]
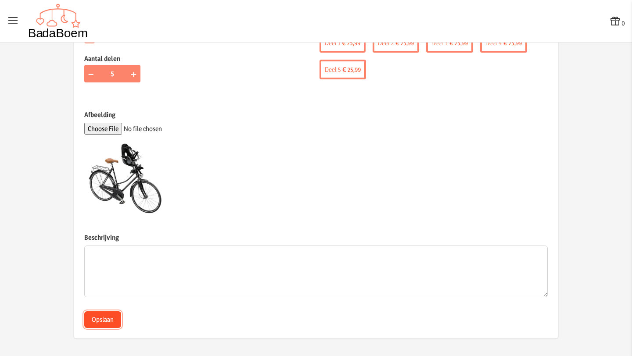
click at [103, 318] on button "Opslaan" at bounding box center [102, 319] width 37 height 17
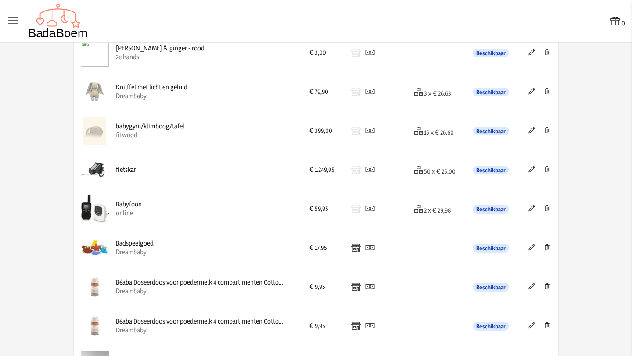
scroll to position [730, 0]
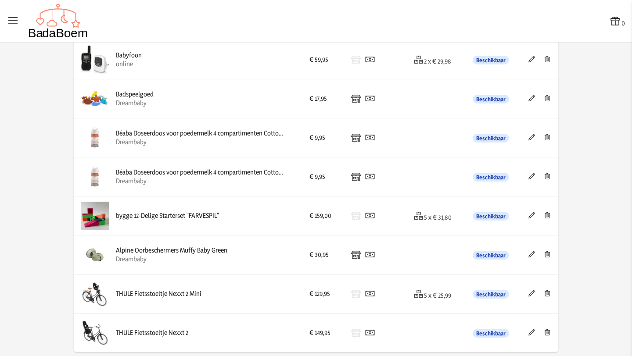
click at [529, 331] on icon at bounding box center [531, 332] width 8 height 6
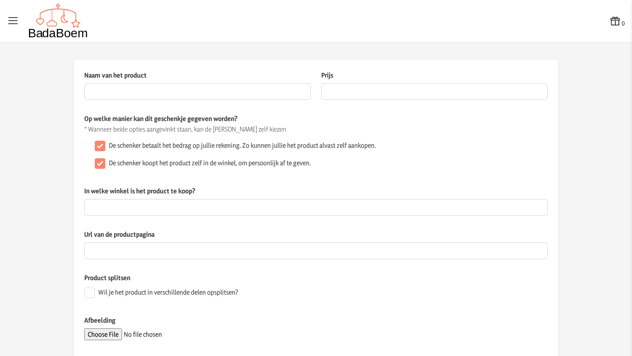
type input "THULE Fietsstoeltje Nexxt 2"
type input "149.95"
checkbox input "false"
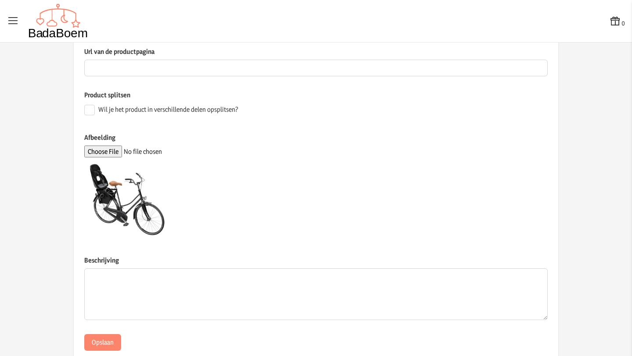
scroll to position [206, 0]
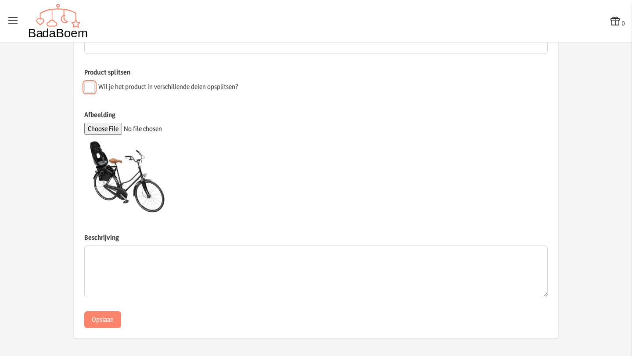
click at [87, 86] on input "Wil je het product in verschillende delen opsplitsen?" at bounding box center [89, 87] width 11 height 11
checkbox input "true"
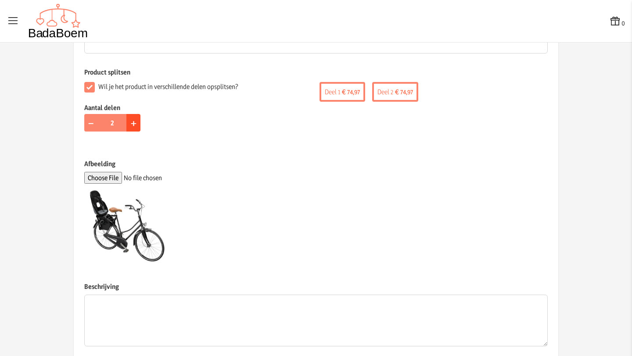
click at [131, 124] on span "+" at bounding box center [134, 123] width 6 height 14
type input "5"
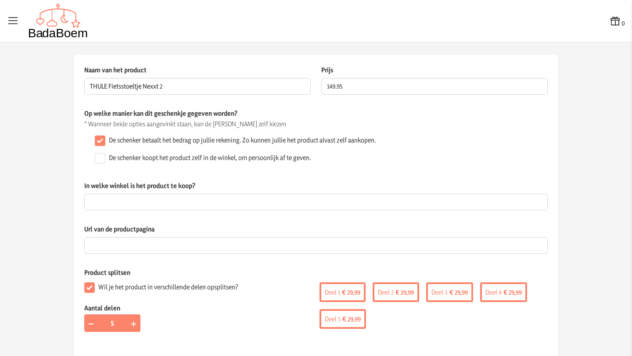
scroll to position [0, 0]
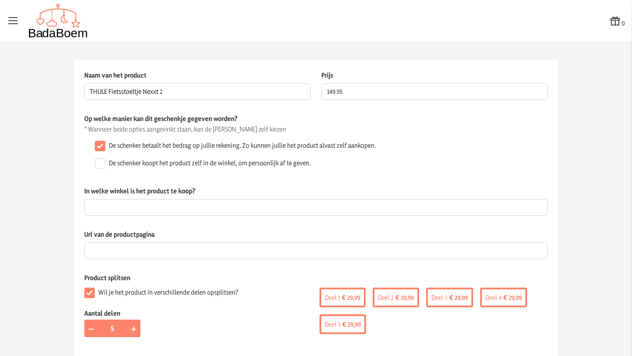
click at [265, 282] on p "Product splitsen" at bounding box center [315, 277] width 463 height 9
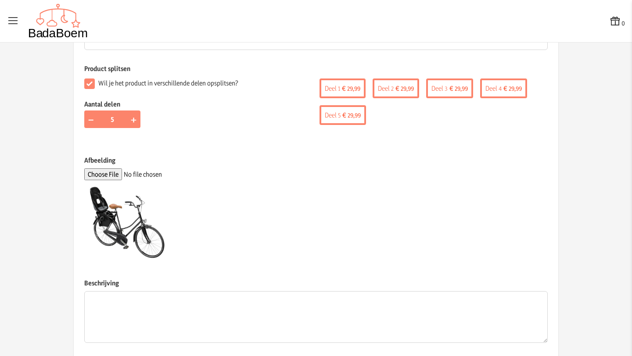
scroll to position [255, 0]
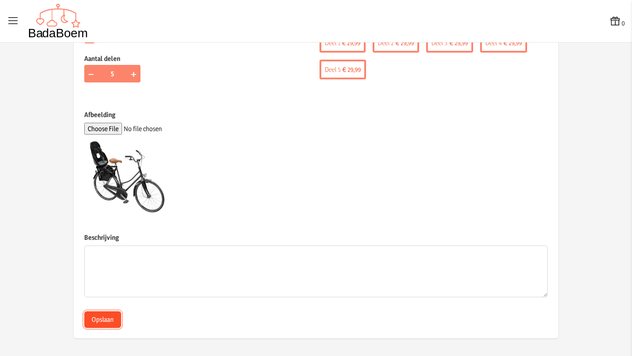
click at [100, 315] on button "Opslaan" at bounding box center [102, 319] width 37 height 17
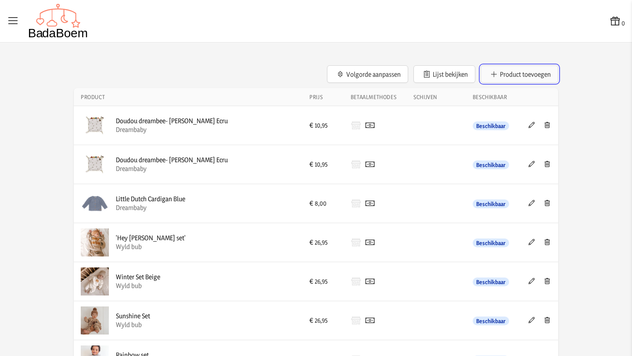
click at [530, 75] on button "Product toevoegen" at bounding box center [519, 74] width 78 height 18
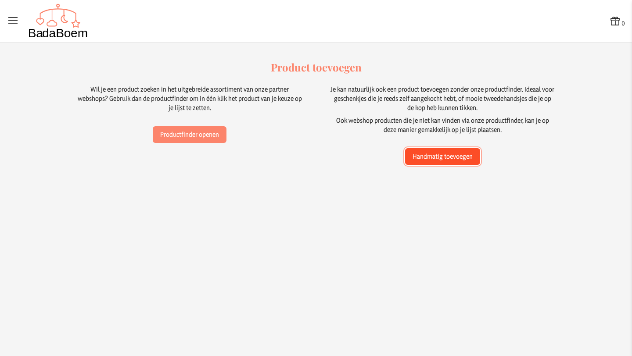
click at [454, 156] on button "Handmatig toevoegen" at bounding box center [442, 156] width 75 height 17
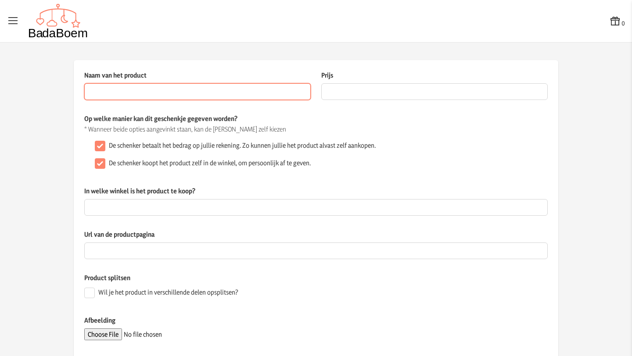
click at [135, 88] on input "Naam van het product" at bounding box center [197, 91] width 226 height 17
paste input "Swivvle® reflecterende fietshelm kinderen - Veilige kinderhelm zichtbaar in het…"
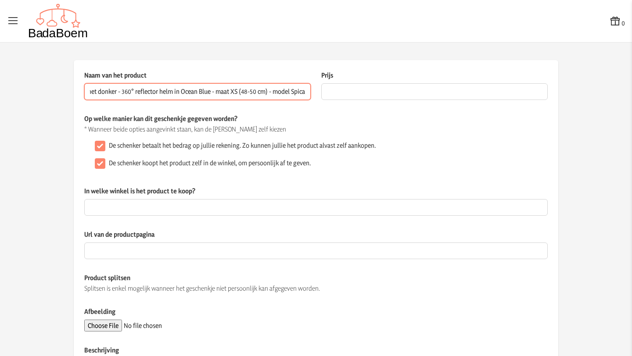
type input "Swivvle® reflecterende fietshelm kinderen - Veilige kinderhelm zichtbaar in het…"
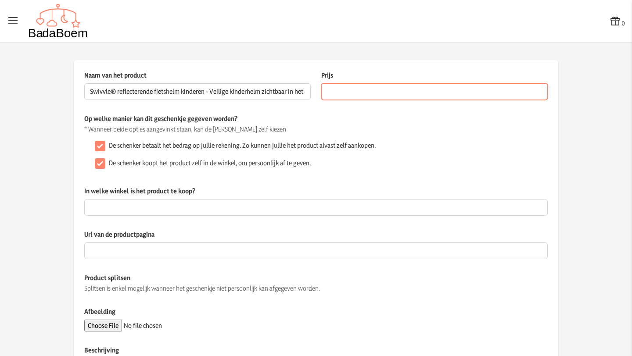
click at [337, 96] on input "Prijs" at bounding box center [434, 91] width 226 height 17
type input "109"
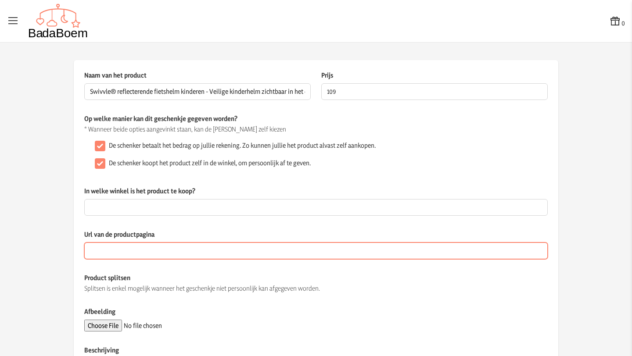
click at [126, 250] on input "Url van de productpagina" at bounding box center [315, 251] width 463 height 17
paste input "[URL][DOMAIN_NAME]"
type input "[URL][DOMAIN_NAME]"
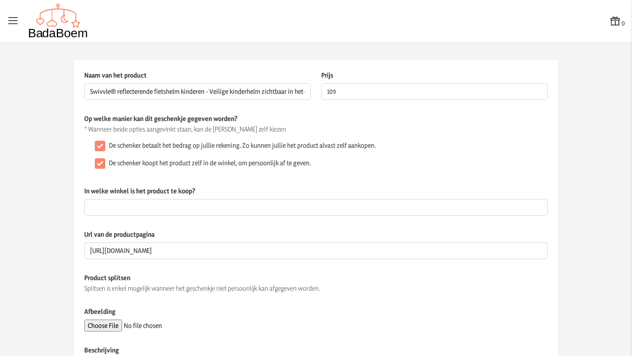
scroll to position [0, 0]
click at [236, 173] on div "Op welke manier kan dit geschenkje gegeven worden? * Wanneer beide opties aange…" at bounding box center [315, 150] width 463 height 72
click at [111, 326] on input "Afbeelding" at bounding box center [143, 326] width 119 height 12
click at [97, 165] on input "De schenker koopt het product zelf in de winkel, om persoonlijk af te geven." at bounding box center [100, 163] width 11 height 11
checkbox input "false"
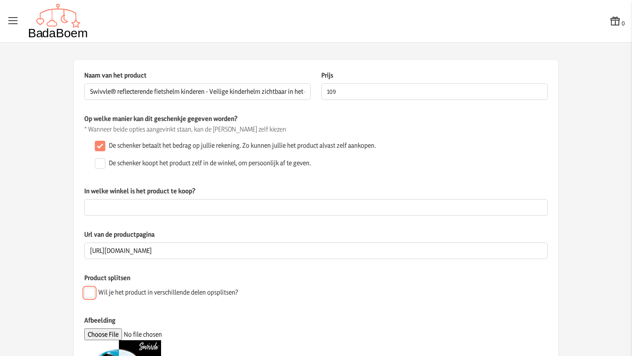
click at [88, 294] on input "Wil je het product in verschillende delen opsplitsen?" at bounding box center [89, 293] width 11 height 11
checkbox input "true"
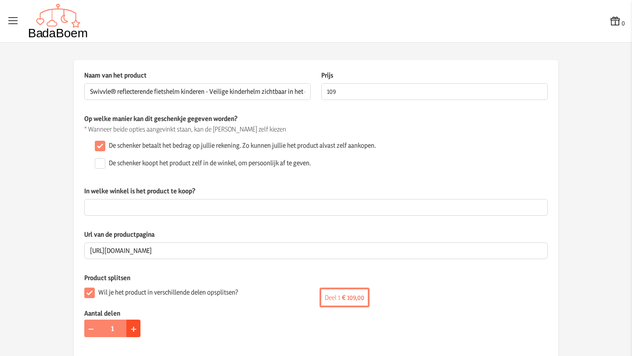
click at [131, 328] on span "+" at bounding box center [134, 329] width 6 height 14
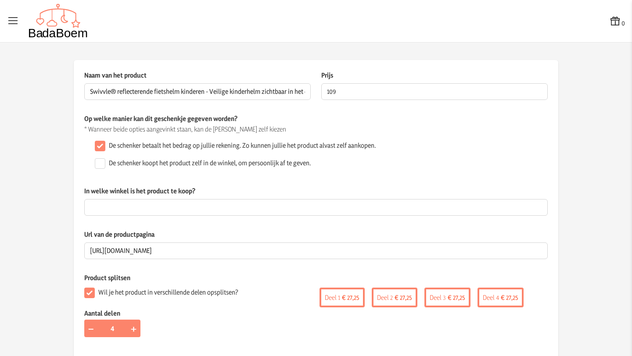
click at [279, 309] on div "Aantal delen − 4 +" at bounding box center [200, 318] width 232 height 18
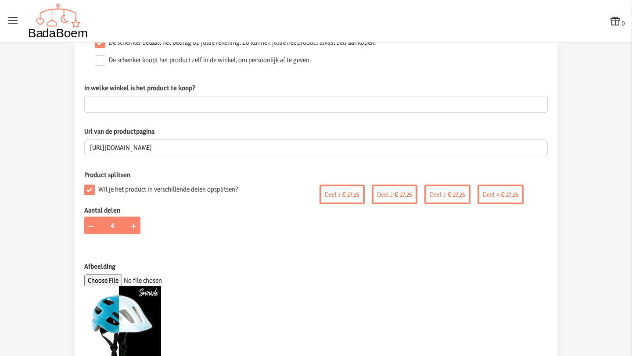
scroll to position [255, 0]
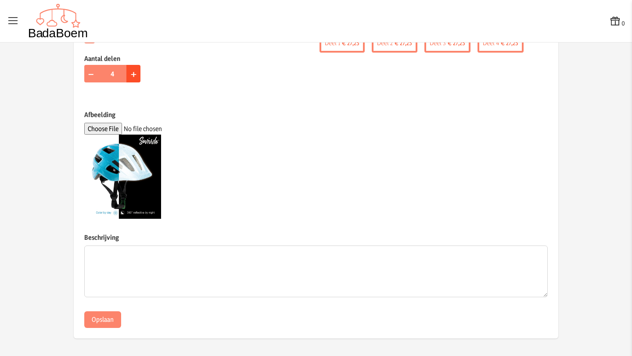
click at [131, 73] on span "+" at bounding box center [134, 74] width 6 height 14
type input "5"
click at [325, 138] on div at bounding box center [315, 177] width 463 height 84
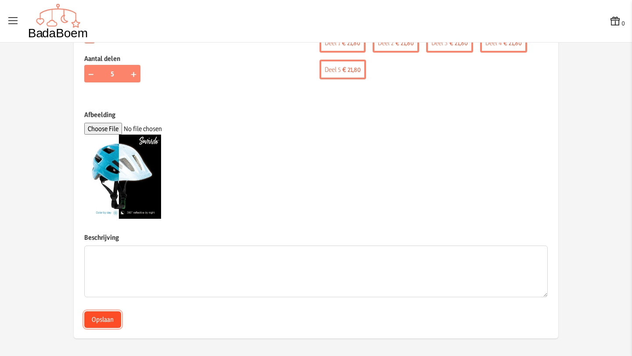
click at [106, 321] on button "Opslaan" at bounding box center [102, 319] width 37 height 17
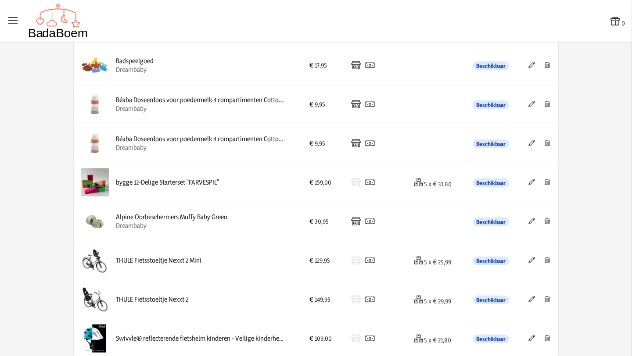
scroll to position [769, 0]
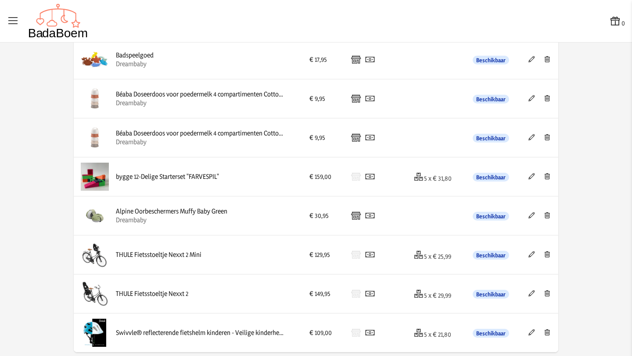
drag, startPoint x: 576, startPoint y: 192, endPoint x: 555, endPoint y: 170, distance: 30.4
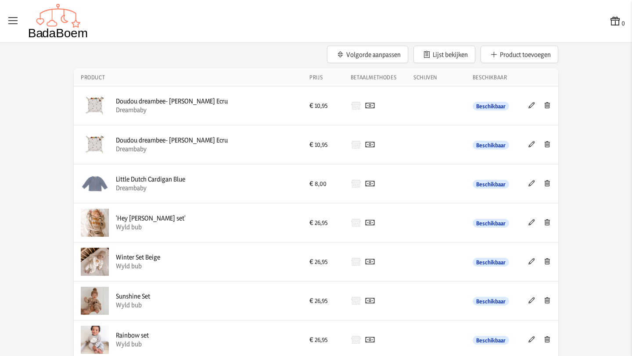
scroll to position [0, 0]
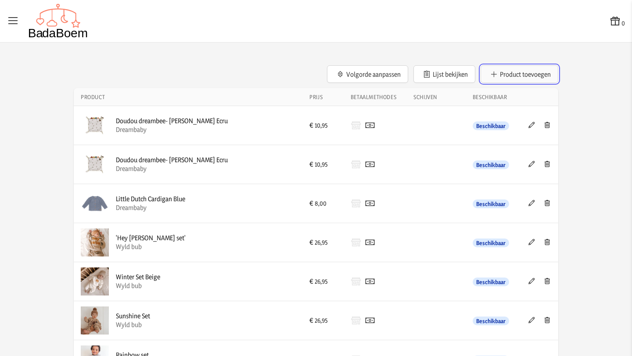
click at [507, 73] on button "Product toevoegen" at bounding box center [519, 74] width 78 height 18
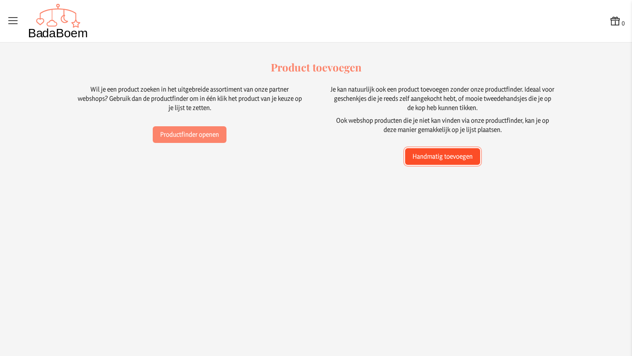
click at [448, 159] on button "Handmatig toevoegen" at bounding box center [442, 156] width 75 height 17
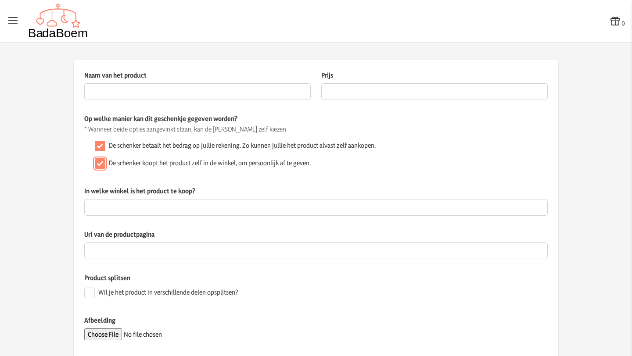
click at [95, 165] on input "De schenker koopt het product zelf in de winkel, om persoonlijk af te geven." at bounding box center [100, 163] width 11 height 11
checkbox input "false"
click at [102, 332] on input "Afbeelding" at bounding box center [143, 335] width 119 height 12
type input "C:\fakepath\jogging kit.avif"
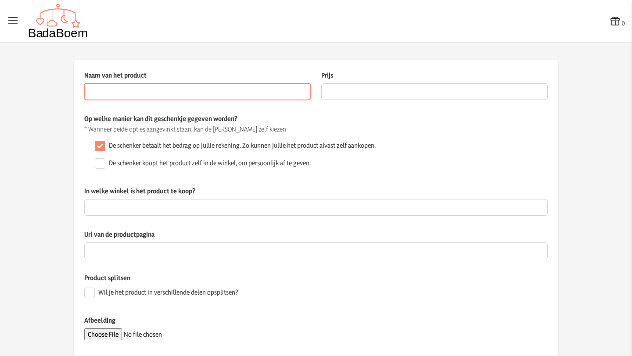
click at [213, 95] on input "Naam van het product" at bounding box center [197, 91] width 226 height 17
paste input "Thule Chariot jogging kit 2"
type input "Thule Chariot jogging kit 2"
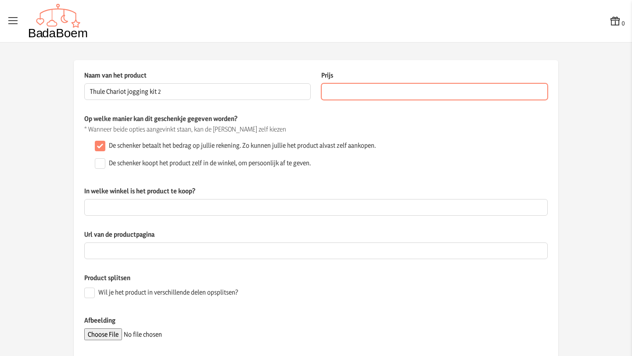
click at [346, 91] on input "Prijs" at bounding box center [434, 91] width 226 height 17
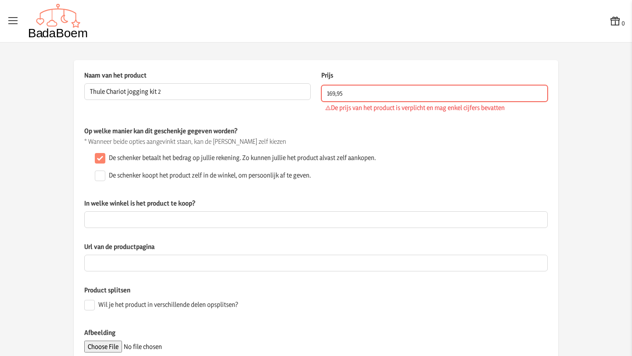
click at [336, 93] on input "169,95" at bounding box center [434, 93] width 226 height 17
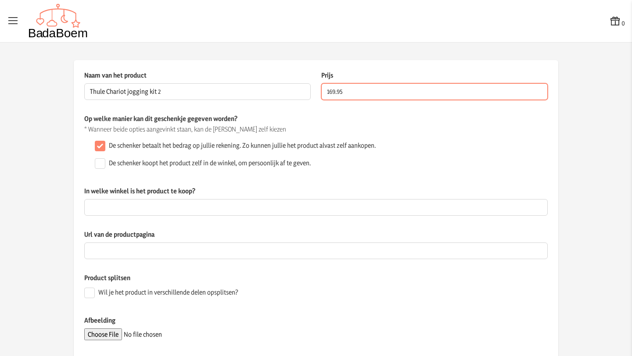
type input "169.95"
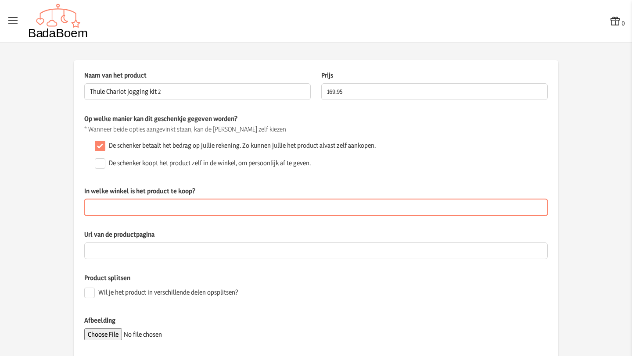
click at [144, 208] on input "In welke winkel is het product te koop?" at bounding box center [315, 207] width 463 height 17
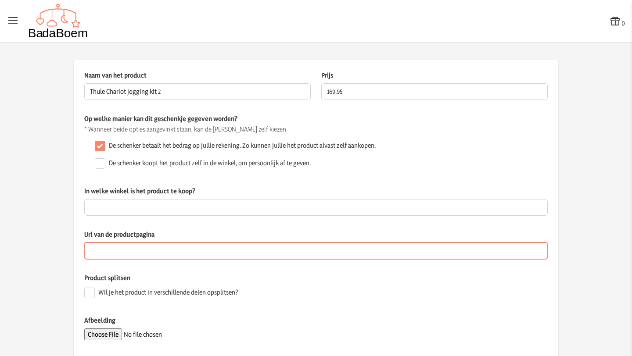
click at [103, 250] on input "Url van de productpagina" at bounding box center [315, 251] width 463 height 17
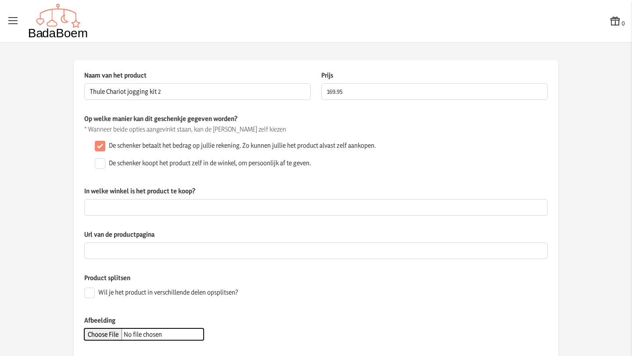
click at [111, 336] on input "Afbeelding" at bounding box center [143, 335] width 119 height 12
click at [355, 273] on div "Url van de productpagina" at bounding box center [315, 251] width 463 height 43
click at [87, 293] on input "Wil je het product in verschillende delen opsplitsen?" at bounding box center [89, 293] width 11 height 11
checkbox input "true"
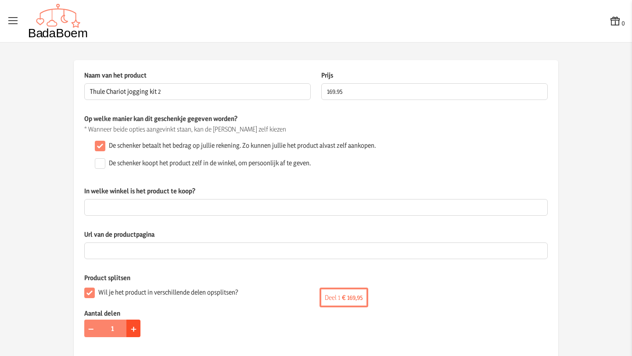
click at [127, 330] on button "+" at bounding box center [133, 329] width 14 height 18
click at [131, 330] on span "+" at bounding box center [134, 329] width 6 height 14
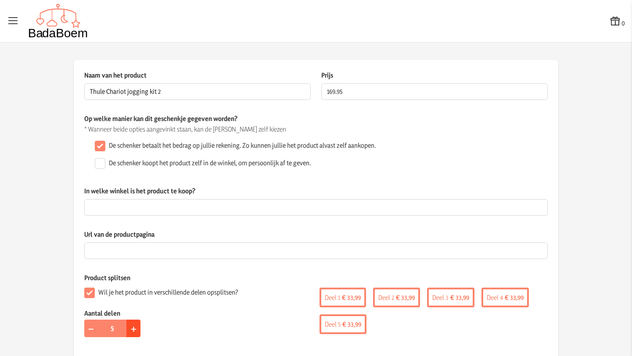
click at [131, 331] on span "+" at bounding box center [134, 329] width 6 height 14
click at [131, 327] on span "+" at bounding box center [134, 329] width 6 height 14
type input "7"
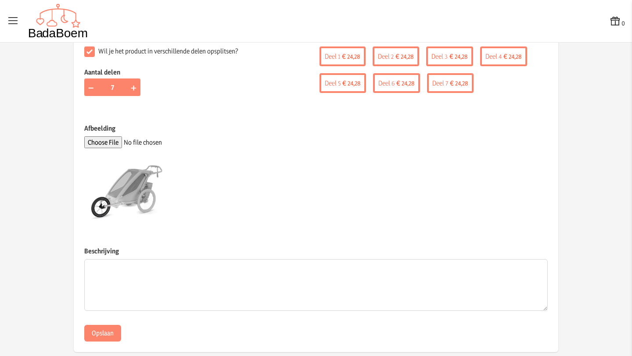
scroll to position [255, 0]
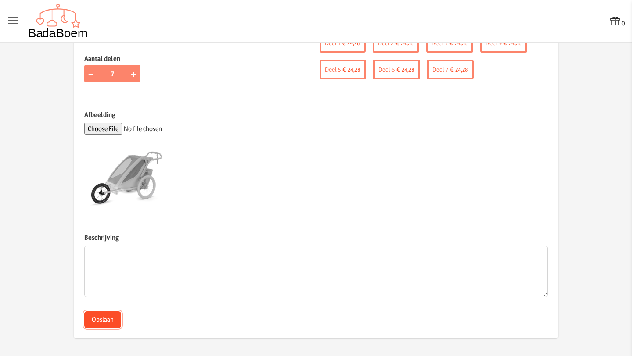
click at [103, 321] on button "Opslaan" at bounding box center [102, 319] width 37 height 17
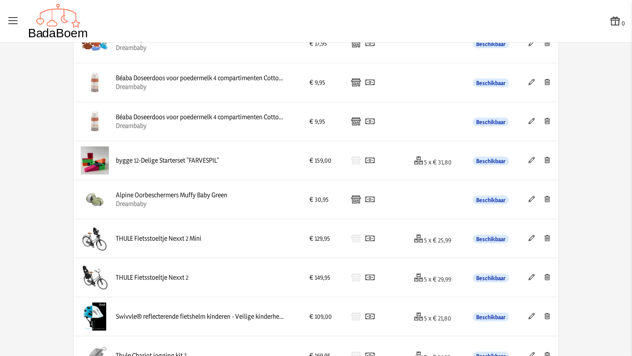
scroll to position [808, 0]
